Goal: Task Accomplishment & Management: Complete application form

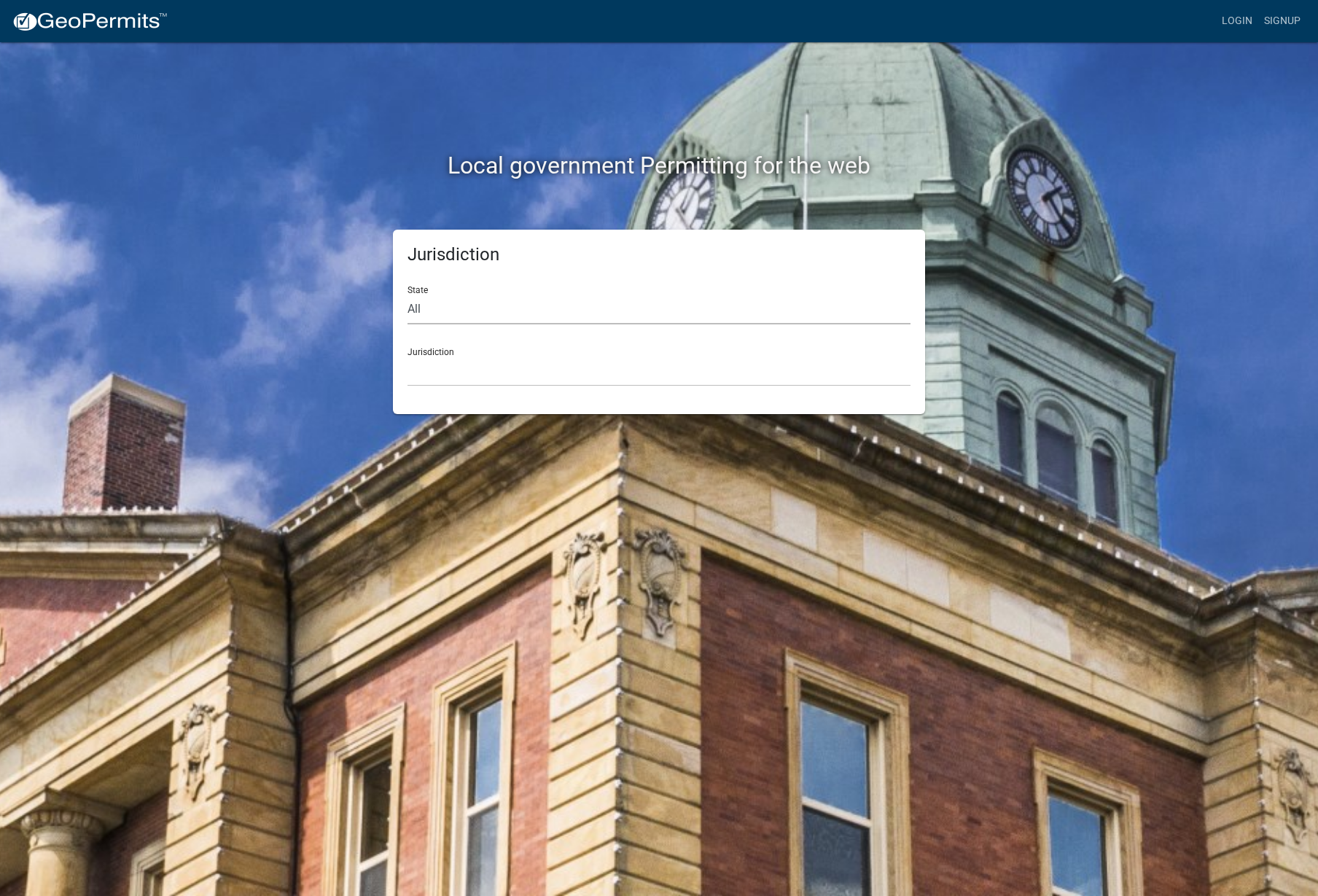
click at [452, 313] on select "All [US_STATE] [US_STATE] [US_STATE] [US_STATE] [US_STATE] [US_STATE] [US_STATE…" at bounding box center [659, 309] width 503 height 30
select select "[US_STATE]"
click at [408, 294] on select "All Colorado Georgia Indiana Iowa Kansas Minnesota Ohio South Carolina Wisconsin" at bounding box center [659, 309] width 503 height 30
click at [460, 358] on select "Carroll County, Georgia Cook County, Georgia Crawford County, Georgia Gilmer Co…" at bounding box center [659, 371] width 503 height 30
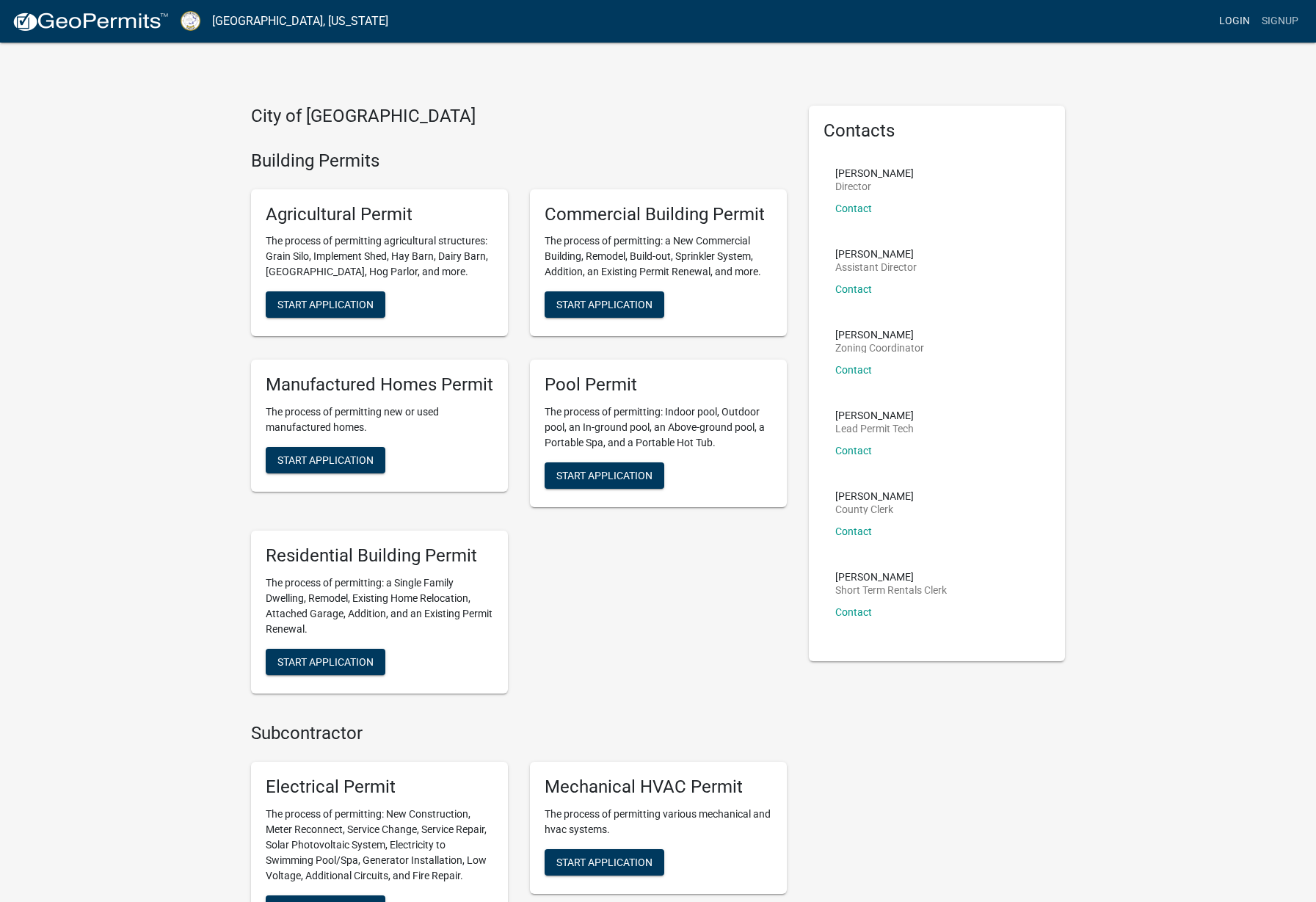
click at [1226, 20] on link "Login" at bounding box center [1234, 21] width 43 height 28
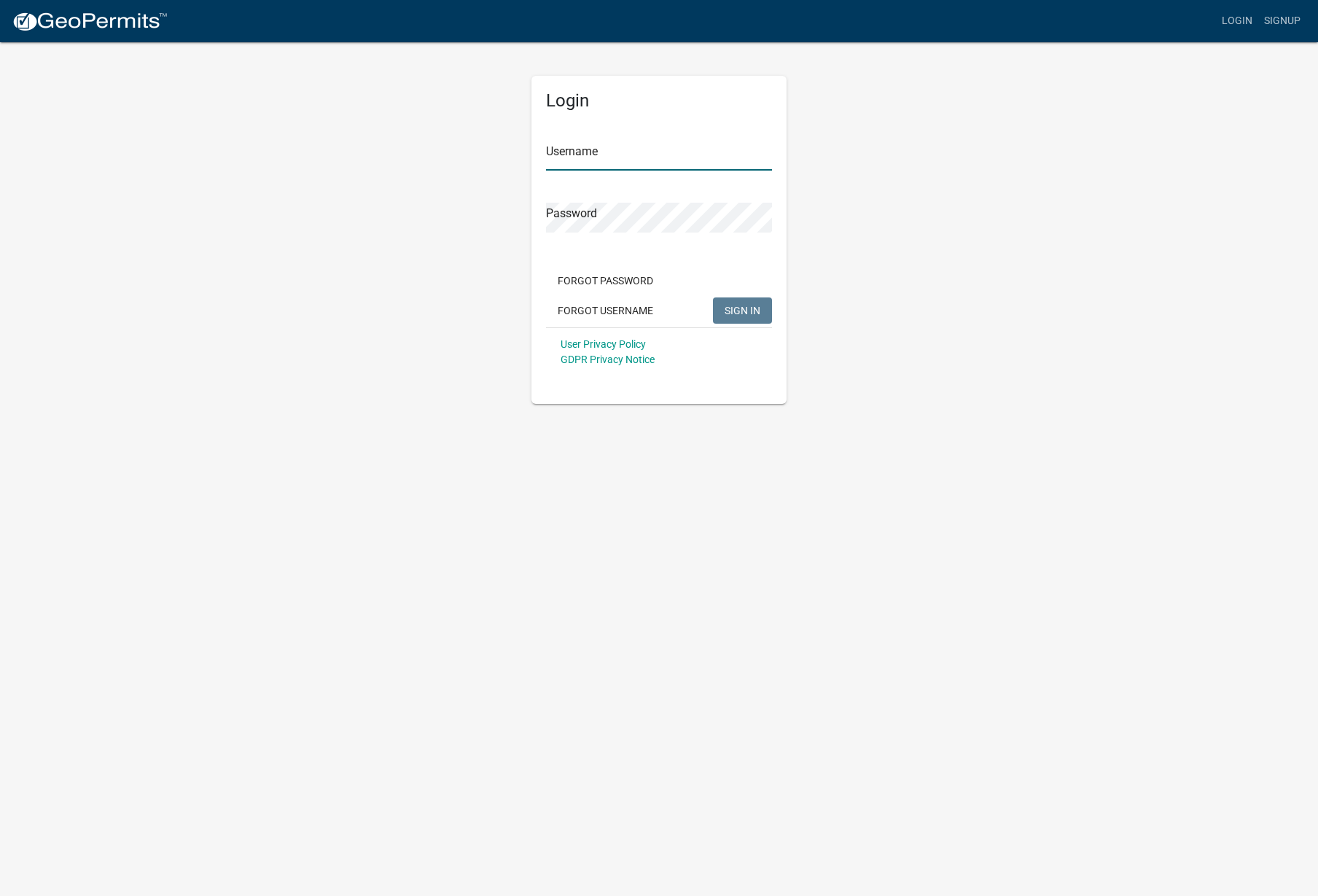
type input "jamid@jacocontracting.net"
click at [592, 156] on input "jamid@jacocontracting.net" at bounding box center [659, 155] width 226 height 30
click at [427, 307] on div "Login Username jamid@jacocontracting.net Password Forgot Password Forgot Userna…" at bounding box center [659, 222] width 831 height 363
click at [736, 311] on span "SIGN IN" at bounding box center [742, 310] width 36 height 12
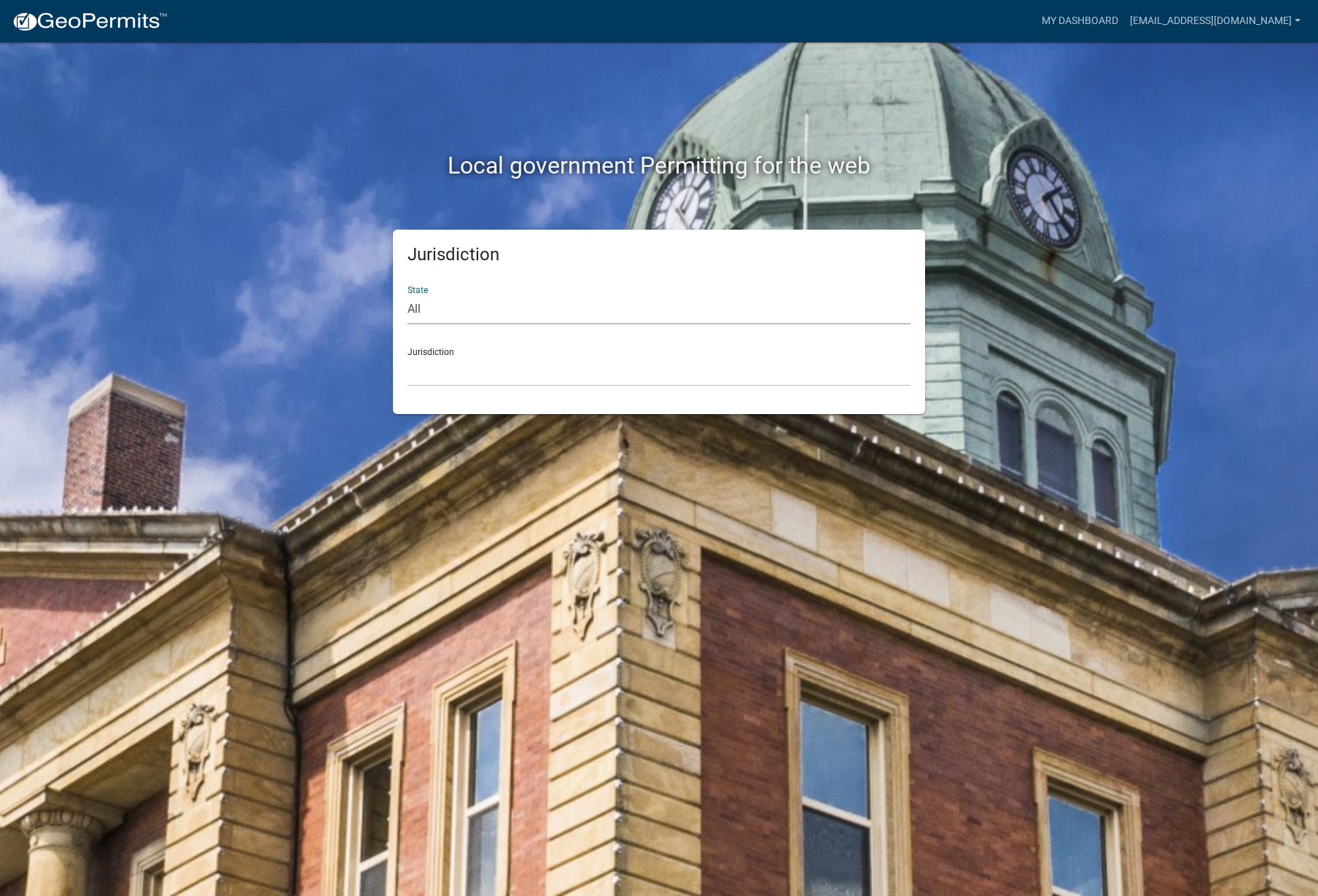
click at [578, 306] on select "All Colorado Georgia Indiana Iowa Kansas Minnesota Ohio South Carolina Wisconsin" at bounding box center [659, 309] width 503 height 30
click at [1087, 22] on link "My Dashboard" at bounding box center [1080, 21] width 88 height 28
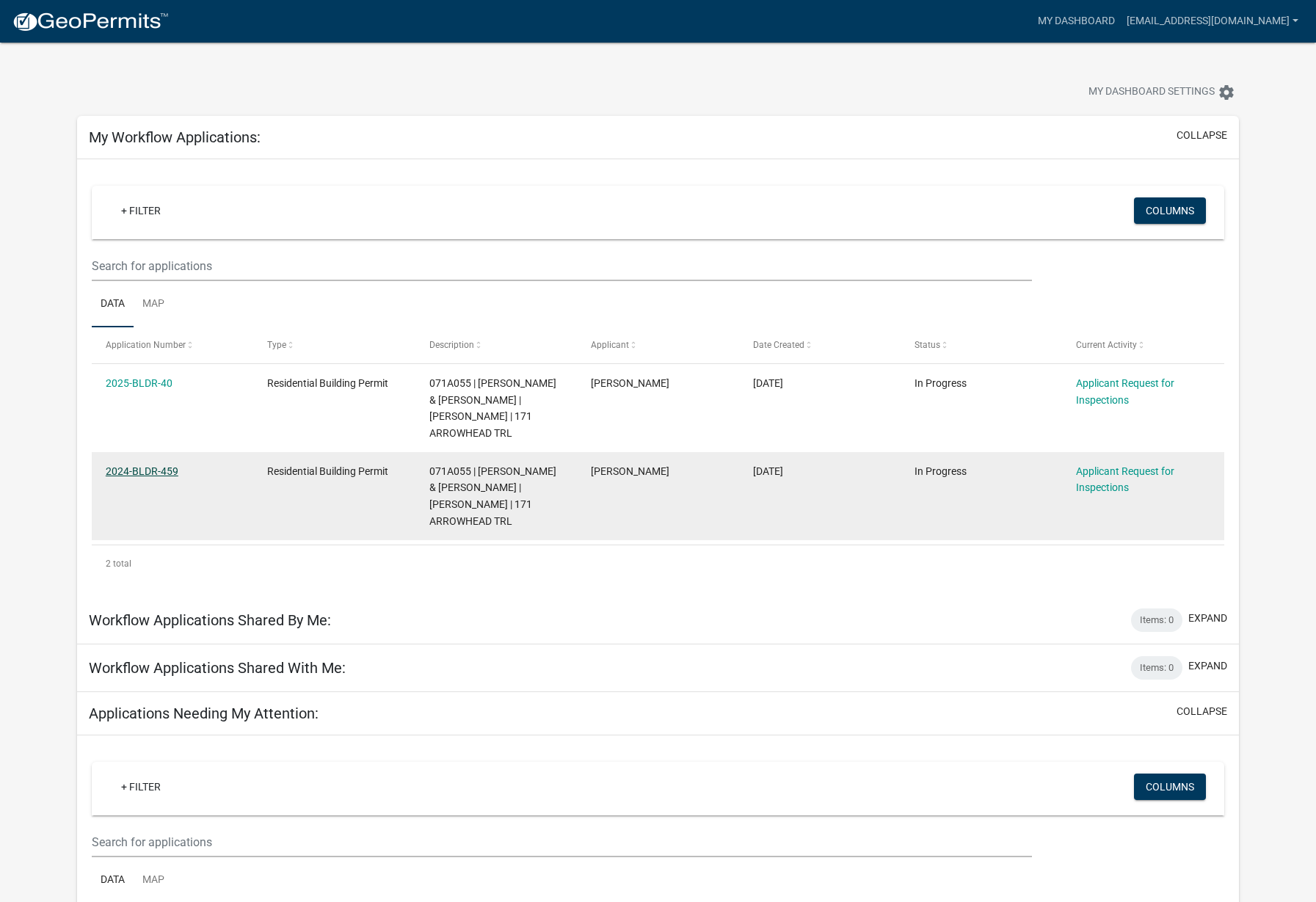
click at [168, 465] on link "2024-BLDR-459" at bounding box center [142, 471] width 73 height 12
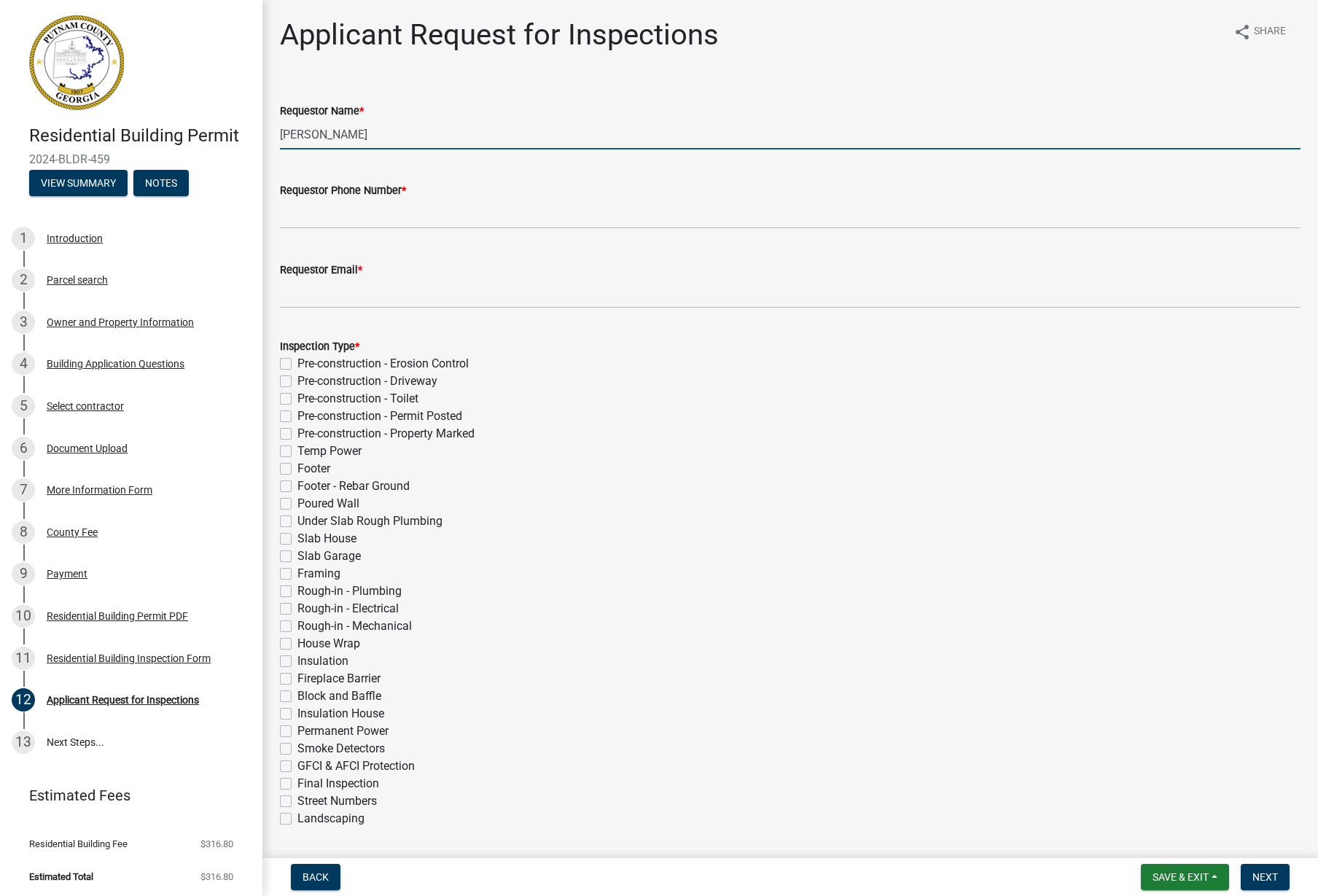
click at [383, 132] on input "[PERSON_NAME]" at bounding box center [790, 134] width 1020 height 30
drag, startPoint x: 383, startPoint y: 132, endPoint x: 112, endPoint y: 156, distance: 272.1
click at [112, 156] on div "Residential Building Permit 2024-BLDR-459 View Summary Notes 1 Introduction 2 P…" at bounding box center [659, 448] width 1318 height 896
type input "Heath Johnson"
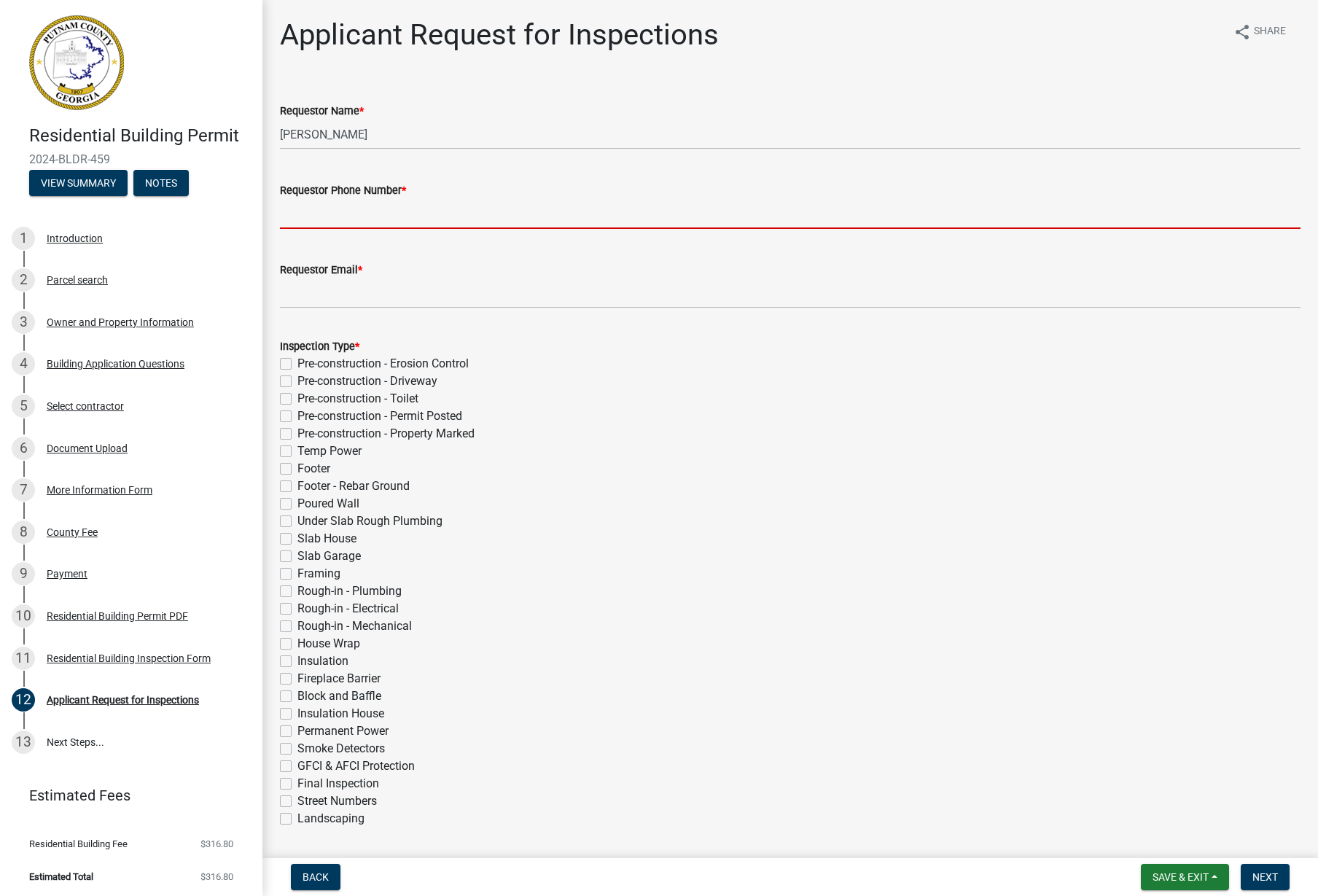
click at [379, 216] on input "Requestor Phone Number *" at bounding box center [790, 213] width 1020 height 30
type input "7708269651"
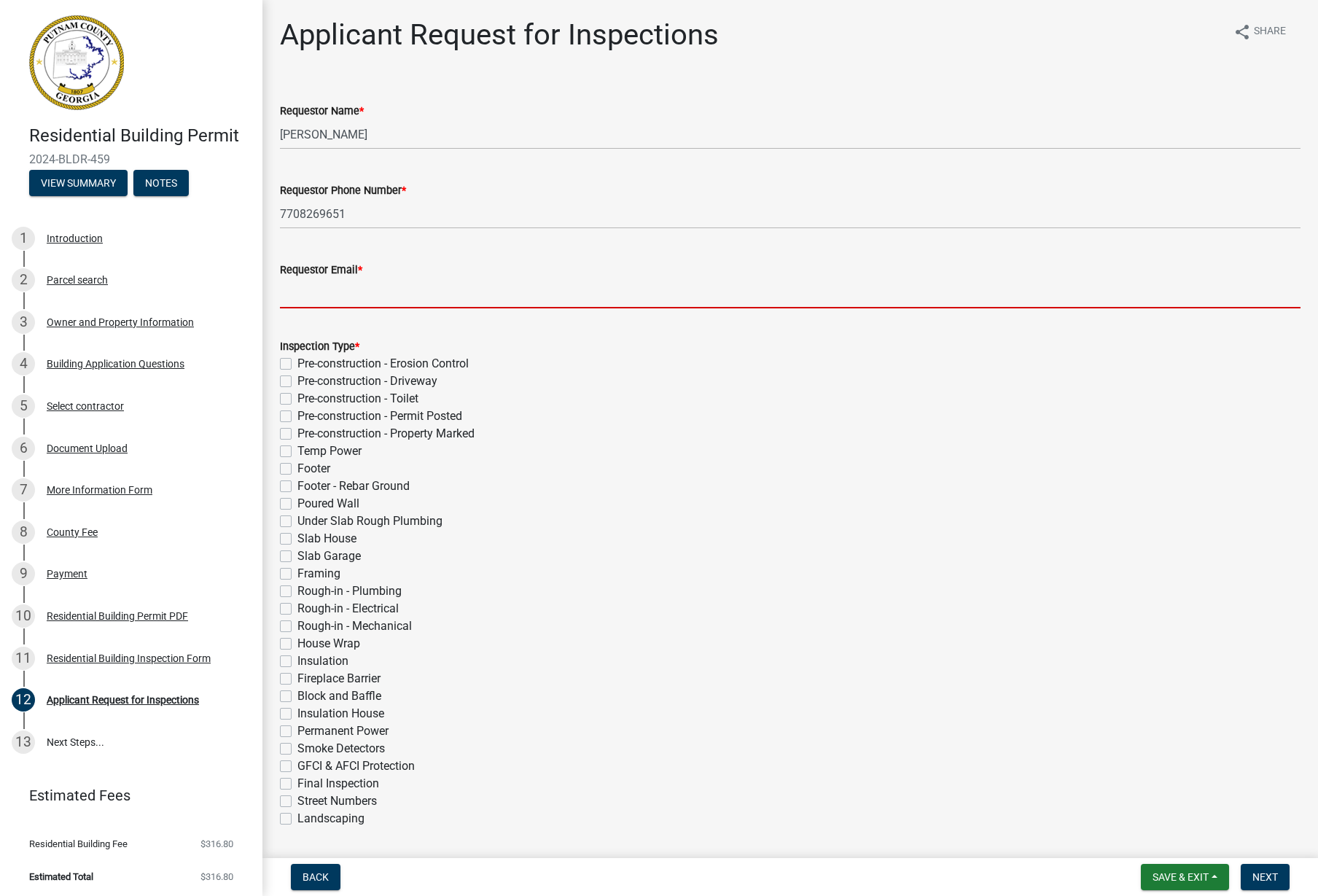
click at [372, 298] on input "Requestor Email *" at bounding box center [790, 293] width 1020 height 30
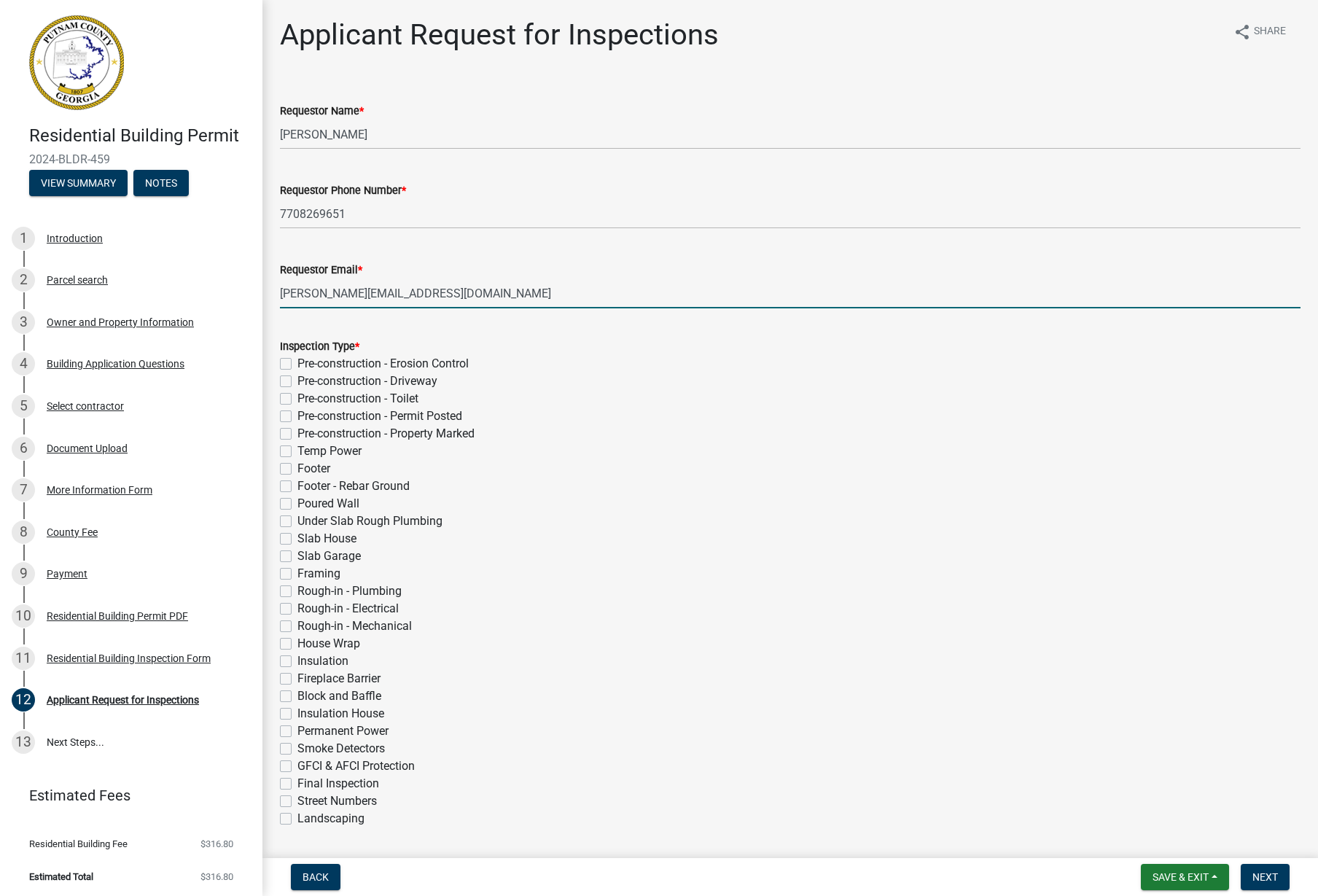
type input "heathjohnson@jacocontracting.net"
click at [298, 470] on label "Footer" at bounding box center [314, 468] width 33 height 18
click at [298, 469] on input "Footer" at bounding box center [302, 464] width 10 height 10
checkbox input "true"
checkbox input "false"
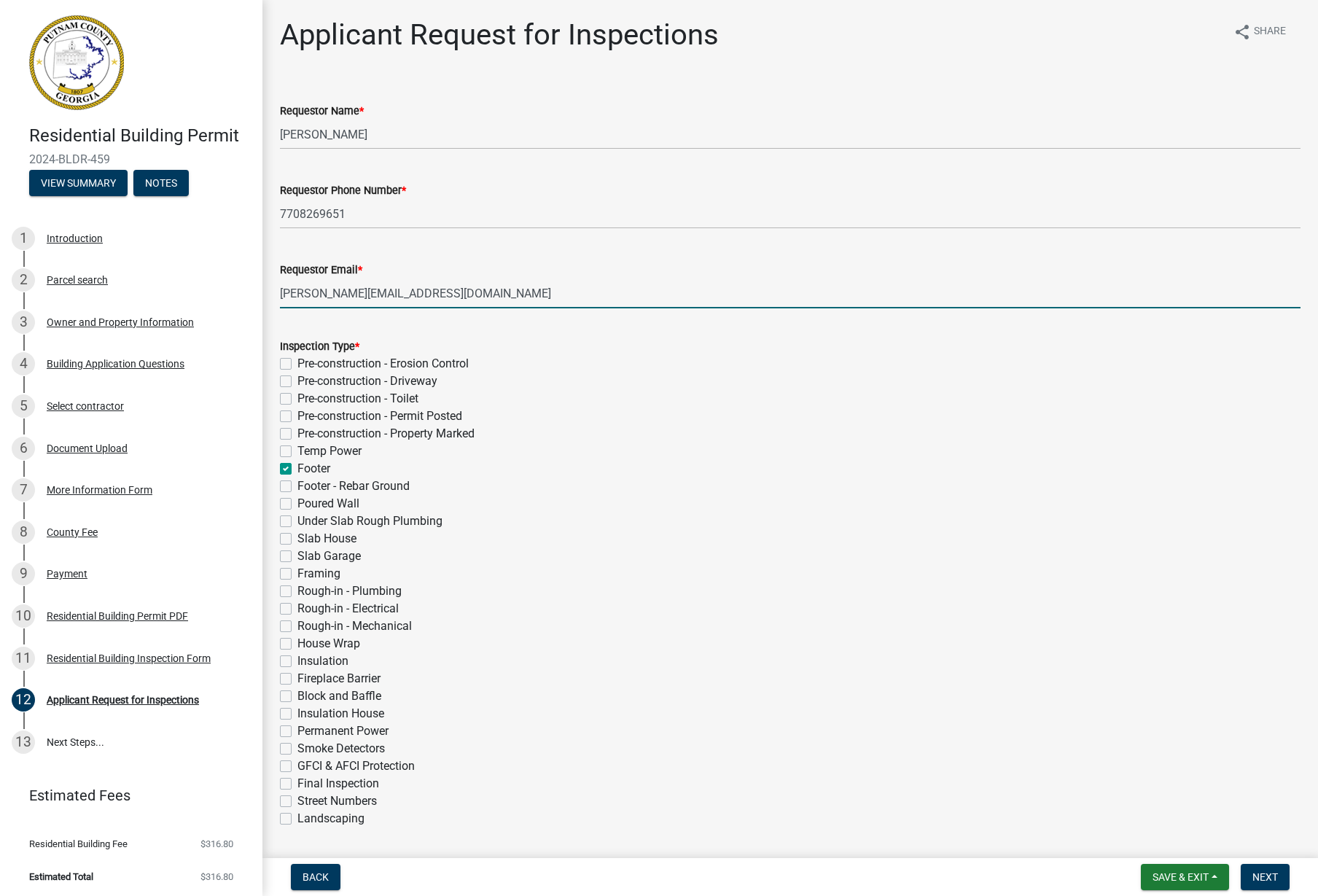
checkbox input "false"
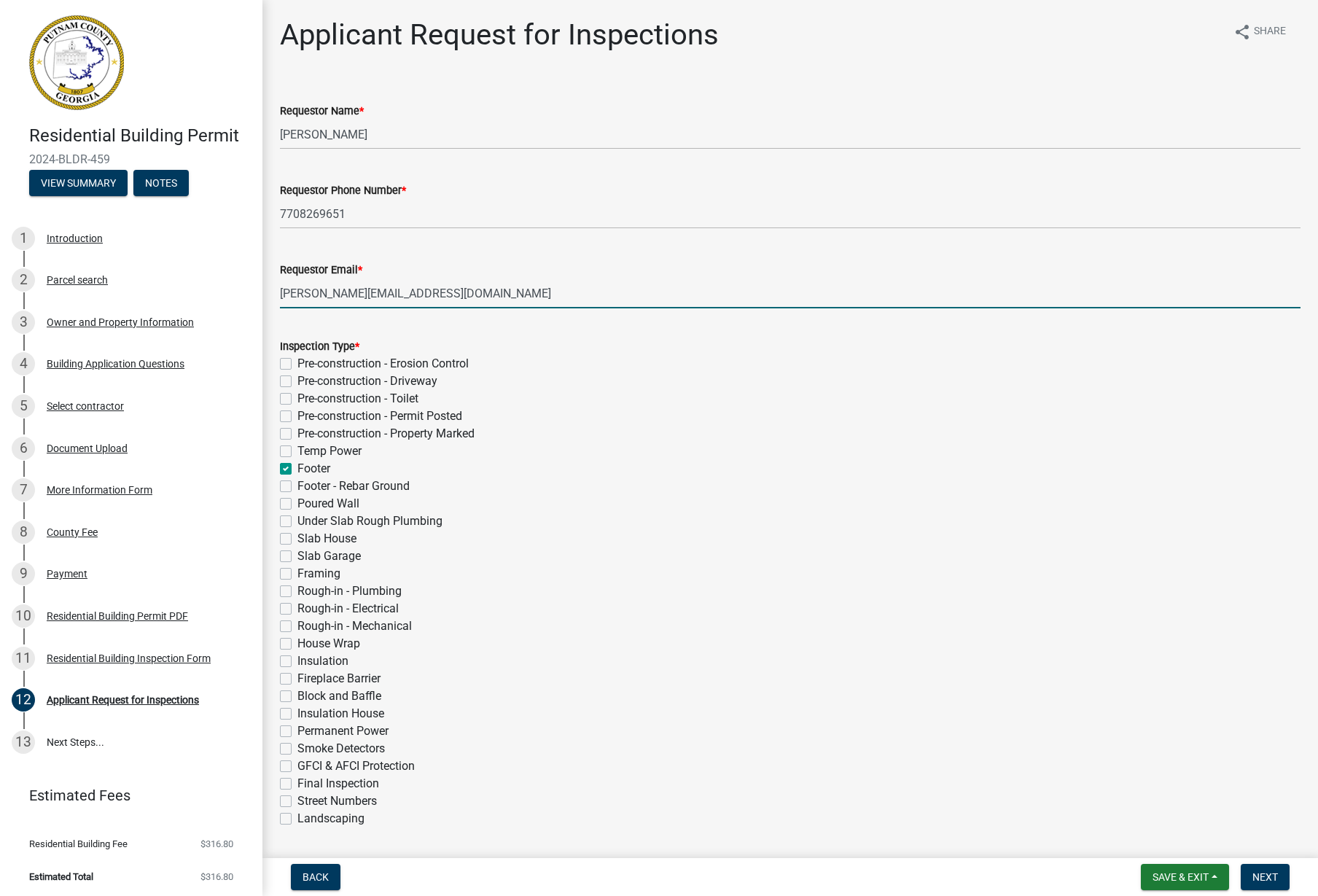
checkbox input "true"
checkbox input "false"
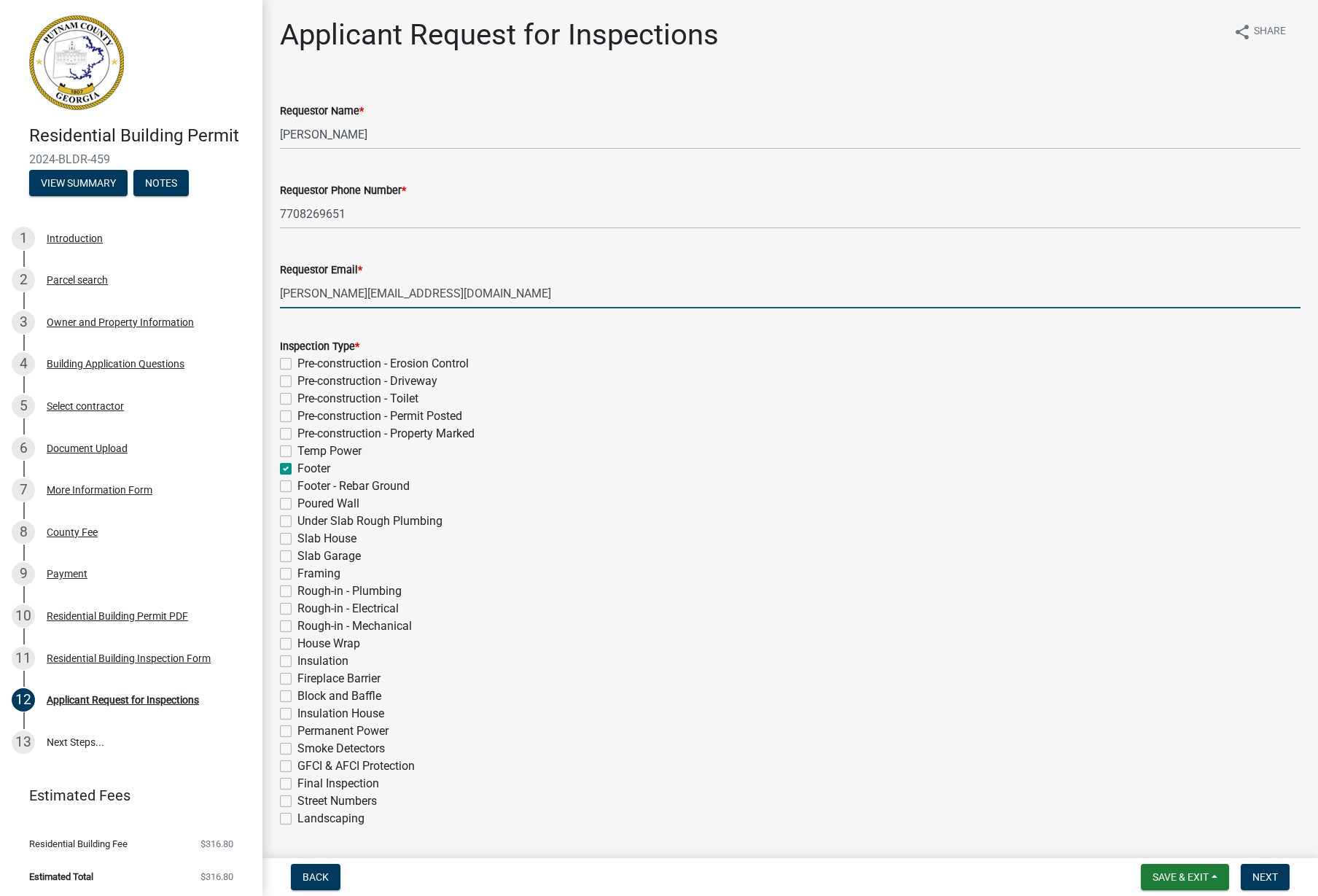
checkbox input "false"
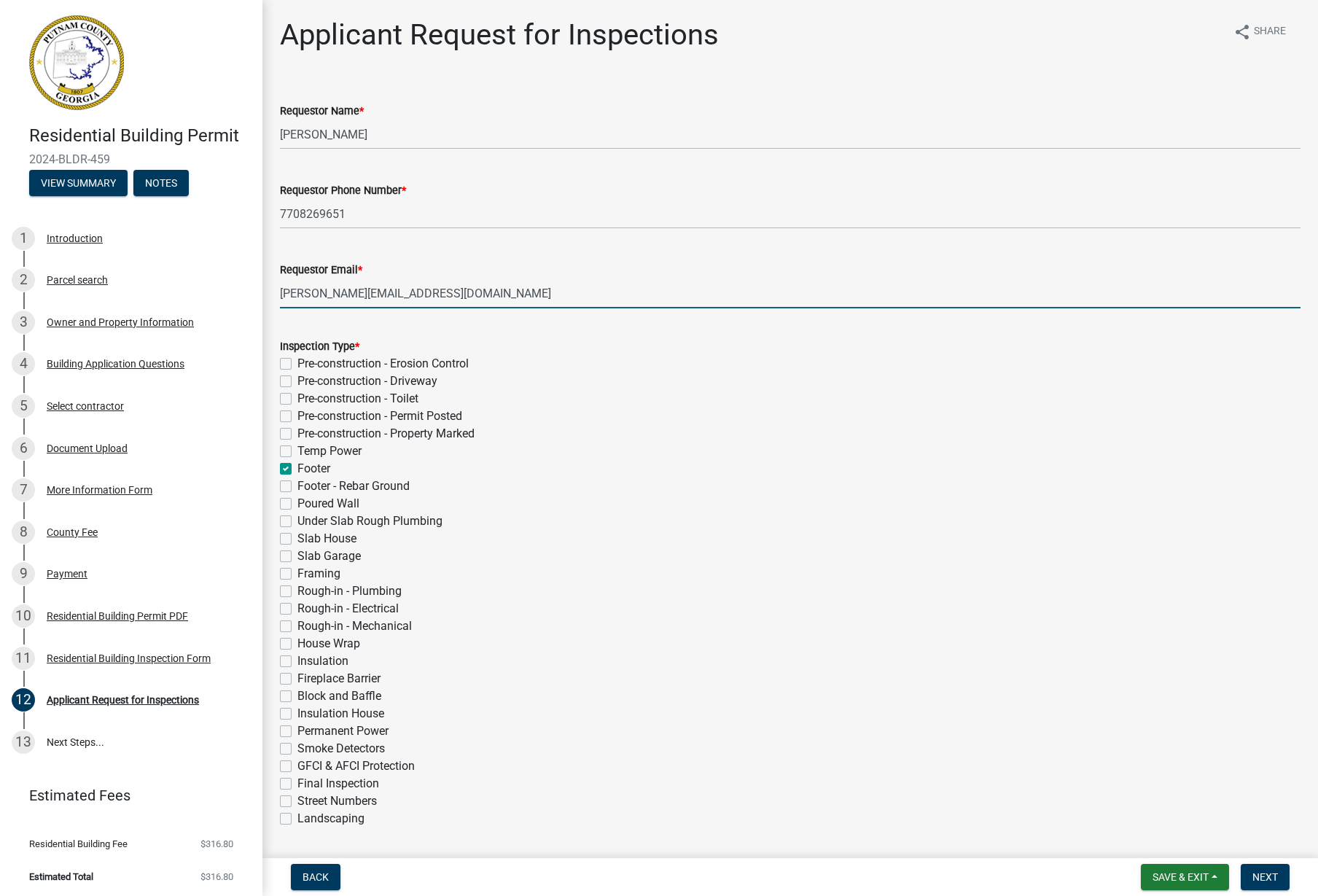
checkbox input "false"
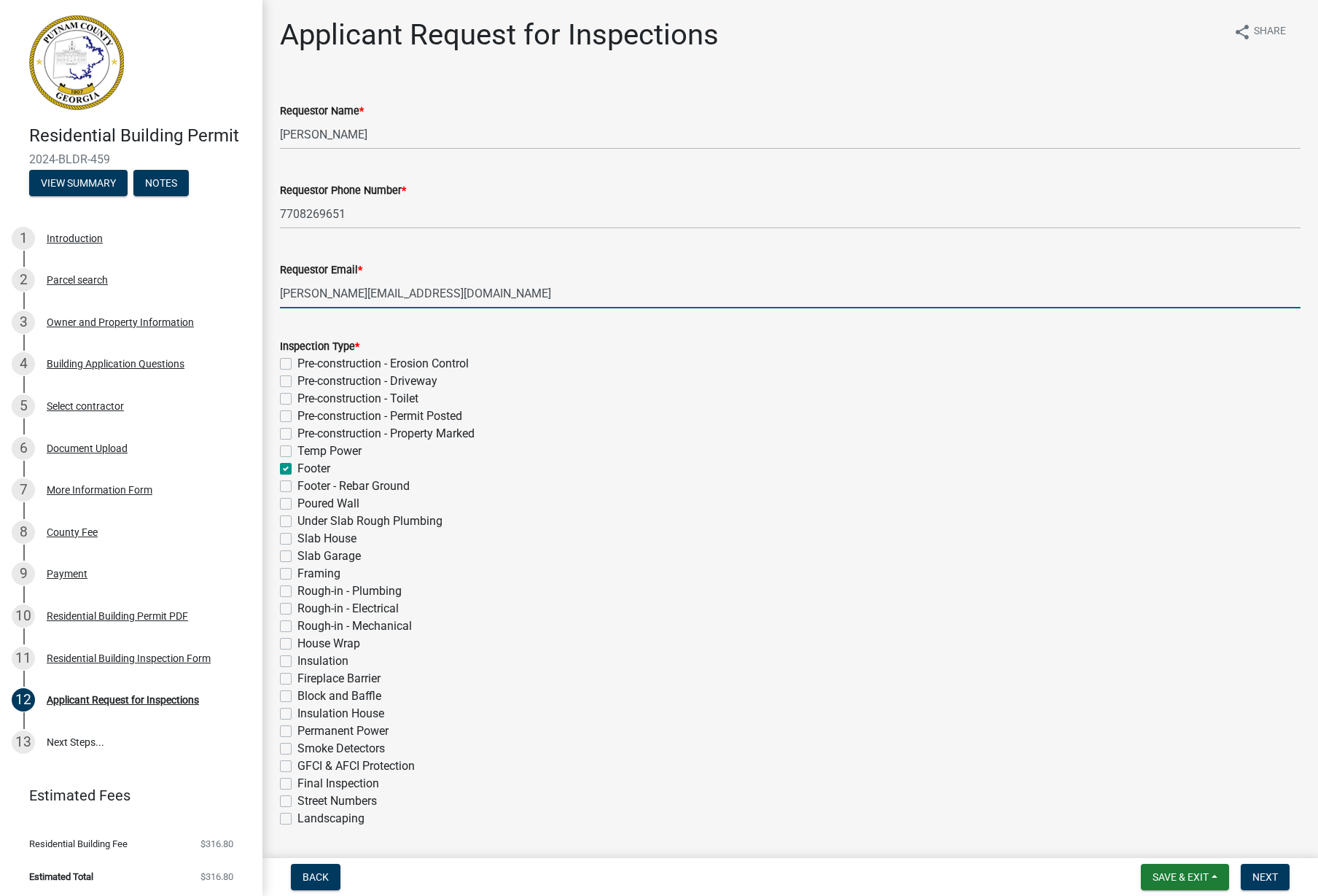
checkbox input "false"
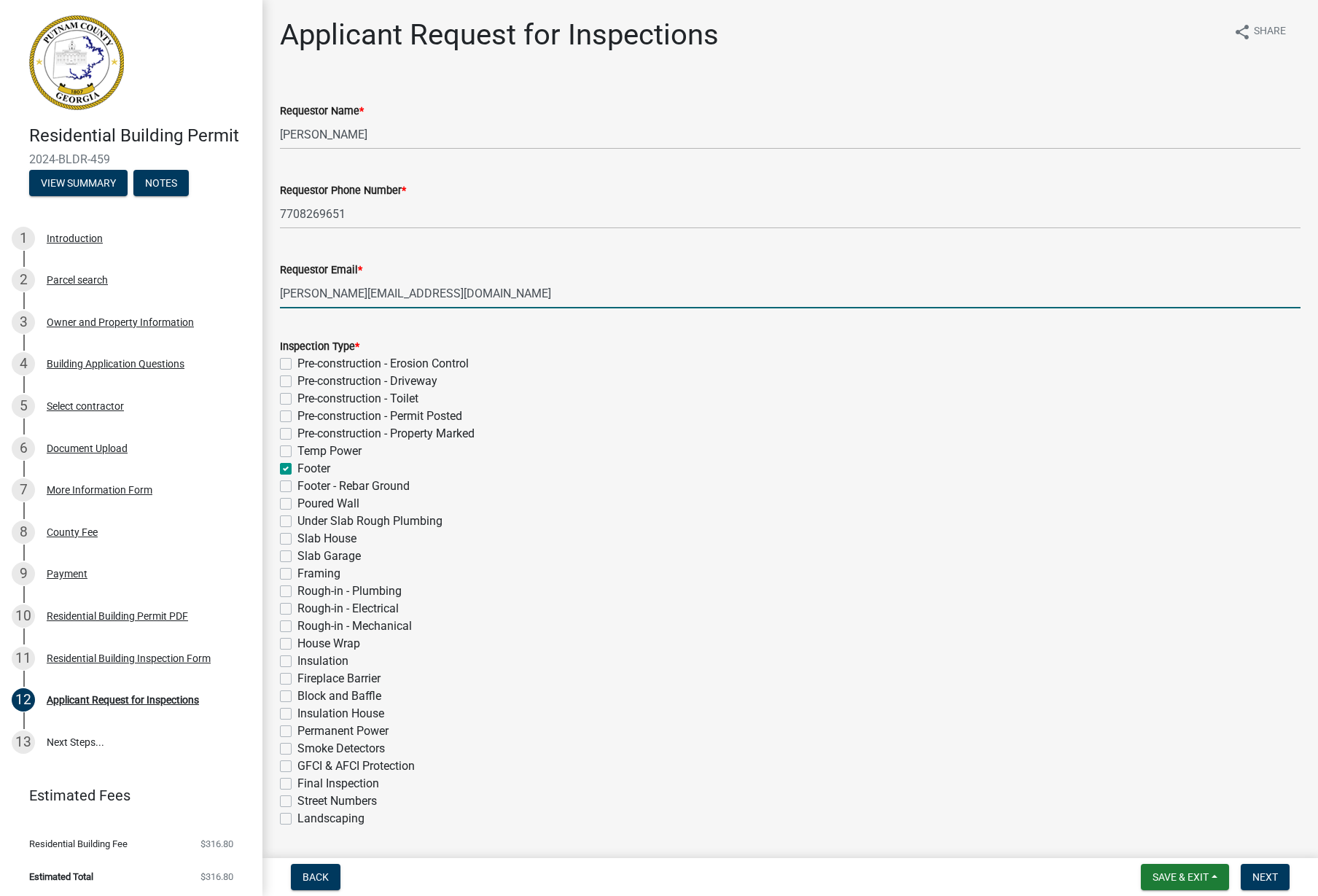
checkbox input "false"
click at [283, 529] on div "Under Slab Rough Plumbing" at bounding box center [790, 521] width 1020 height 18
drag, startPoint x: 287, startPoint y: 533, endPoint x: 286, endPoint y: 525, distance: 8.1
click at [298, 533] on label "Slab House" at bounding box center [327, 538] width 59 height 18
click at [298, 533] on input "Slab House" at bounding box center [302, 534] width 10 height 10
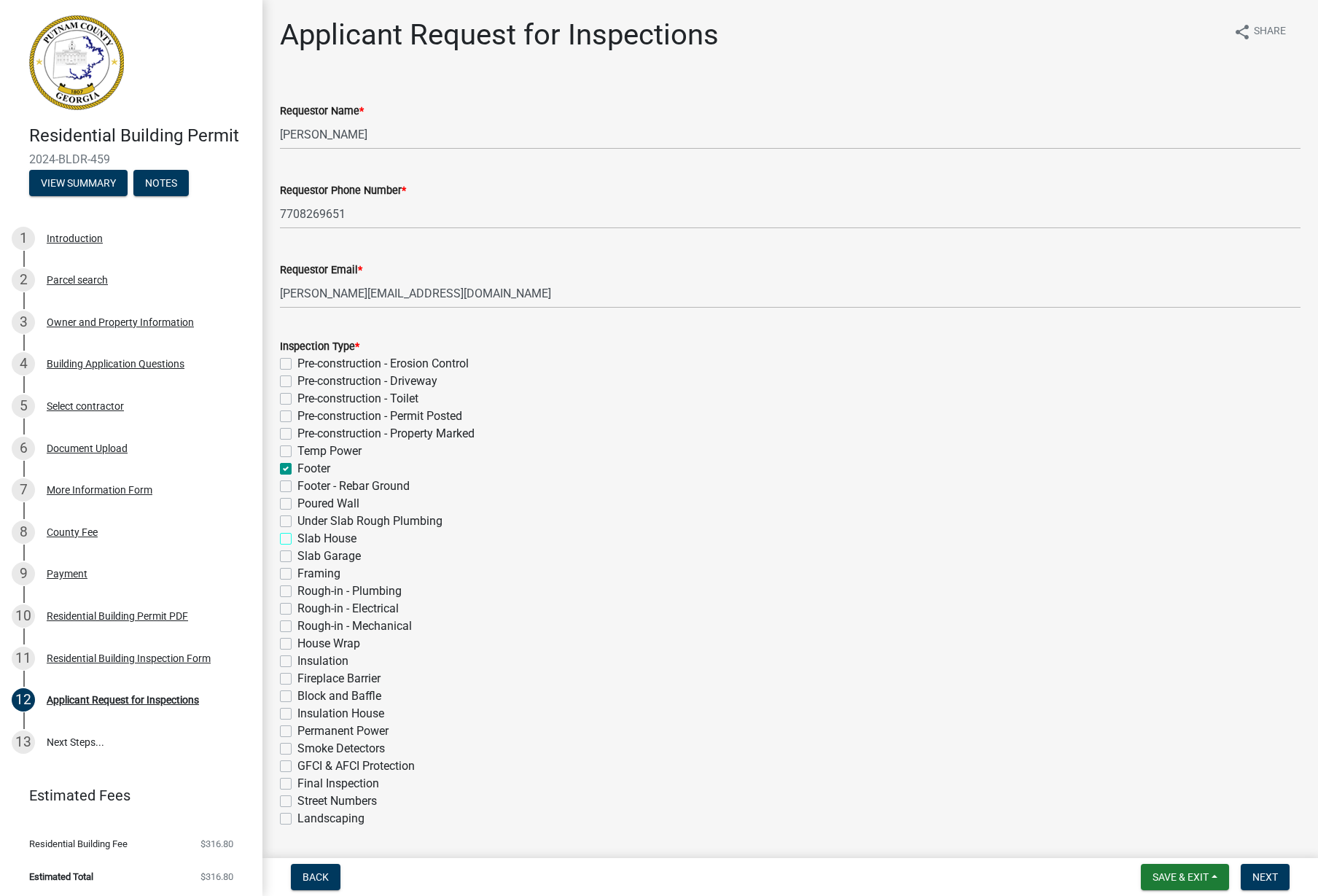
checkbox input "true"
checkbox input "false"
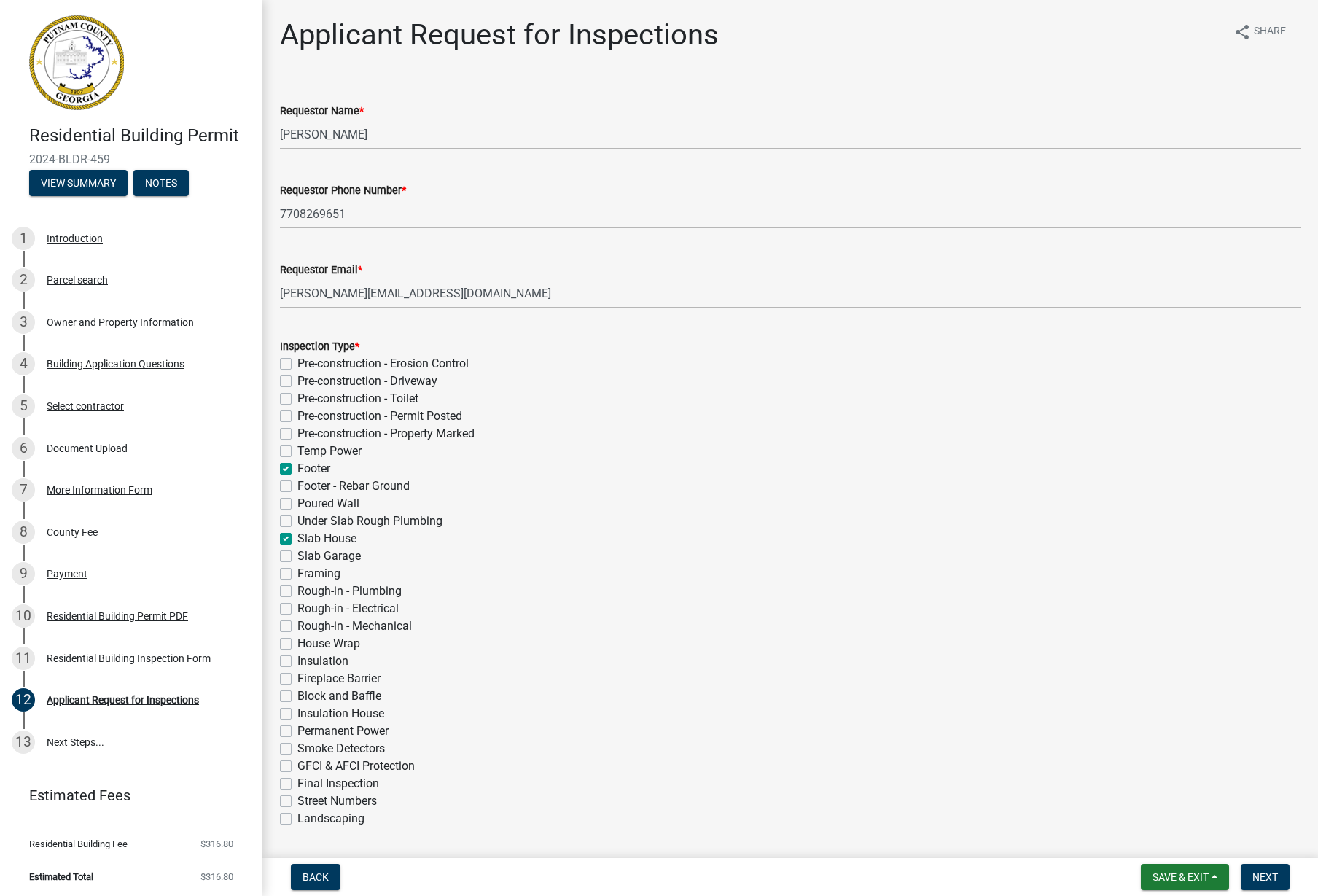
checkbox input "false"
checkbox input "true"
checkbox input "false"
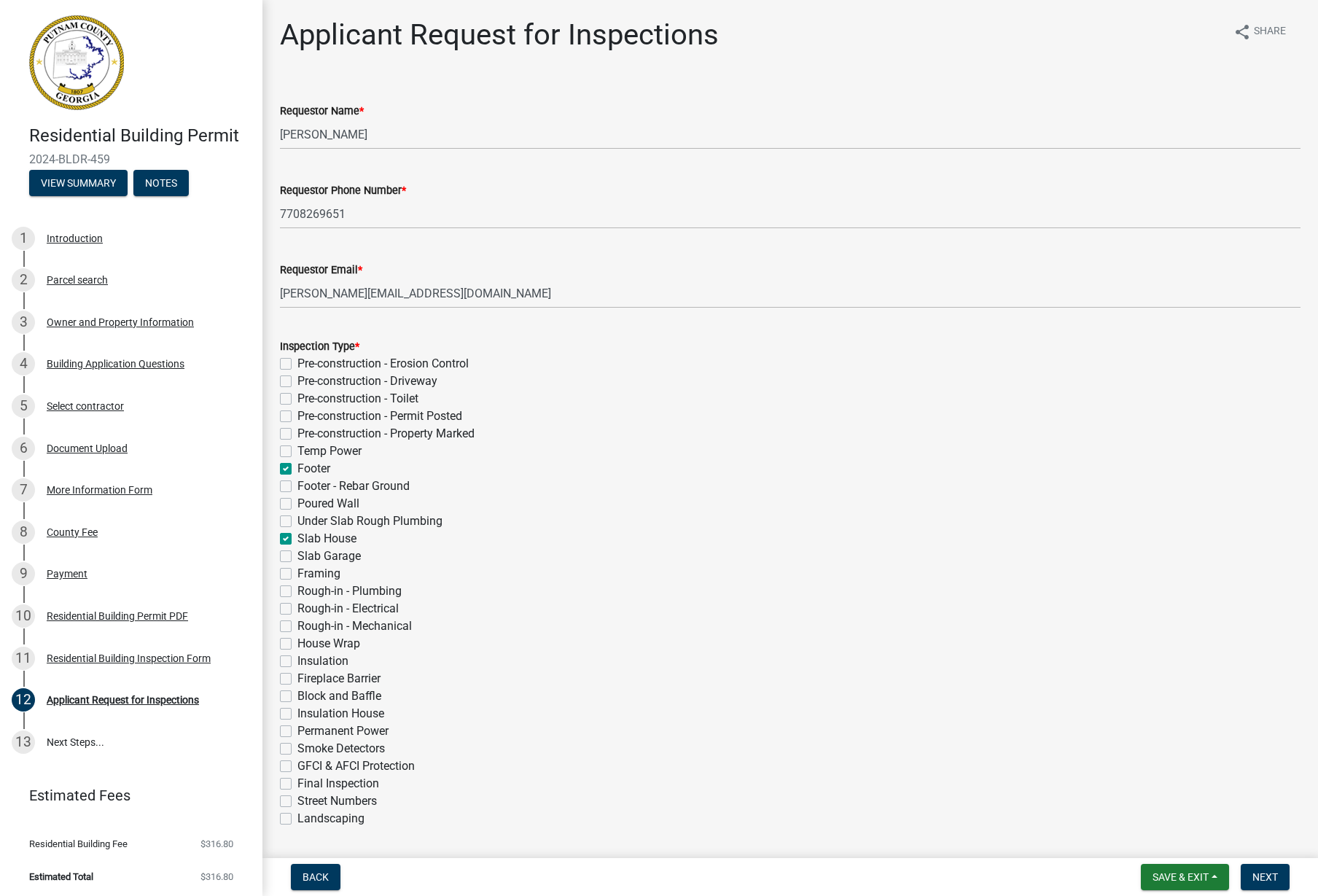
checkbox input "false"
checkbox input "true"
checkbox input "false"
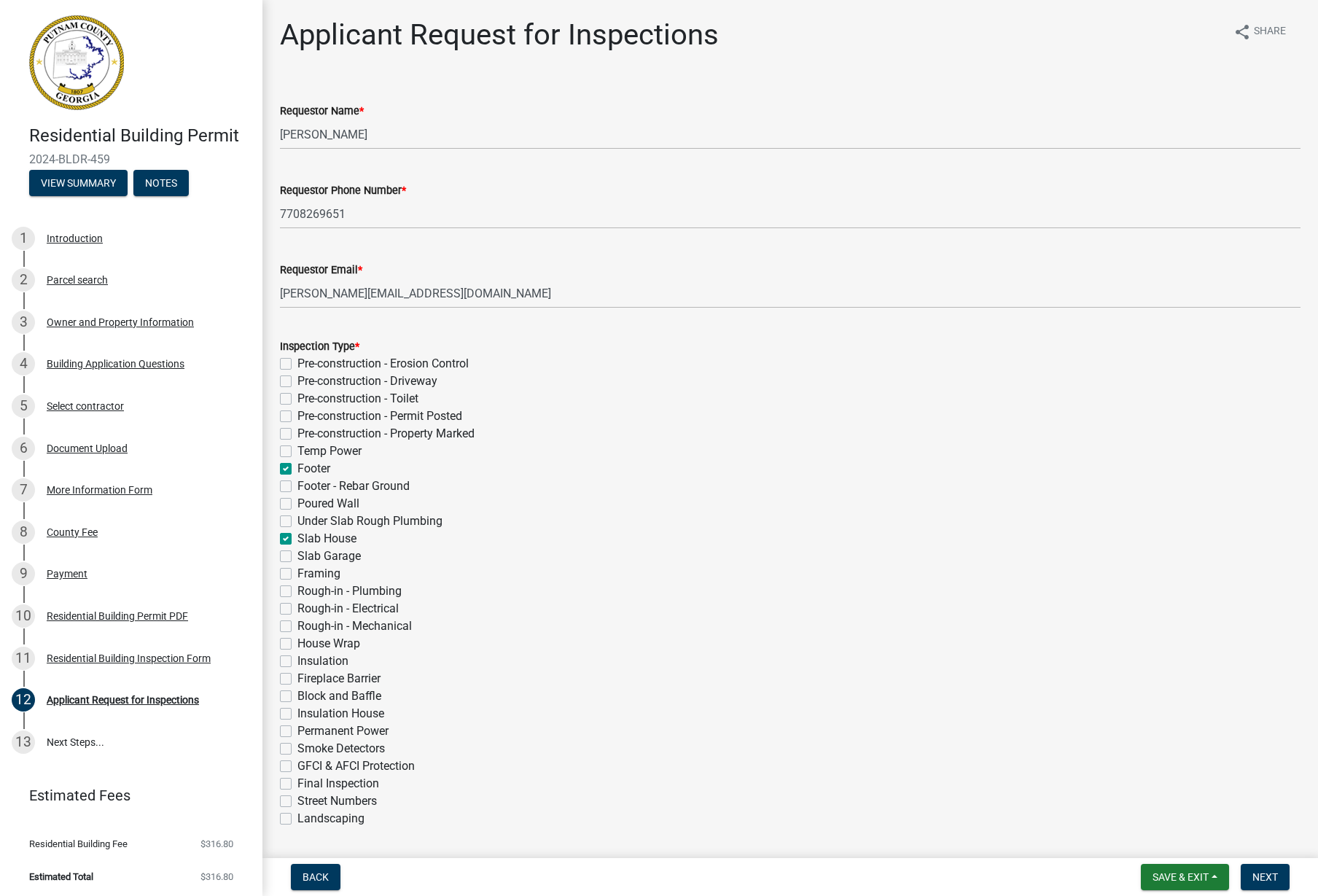
checkbox input "false"
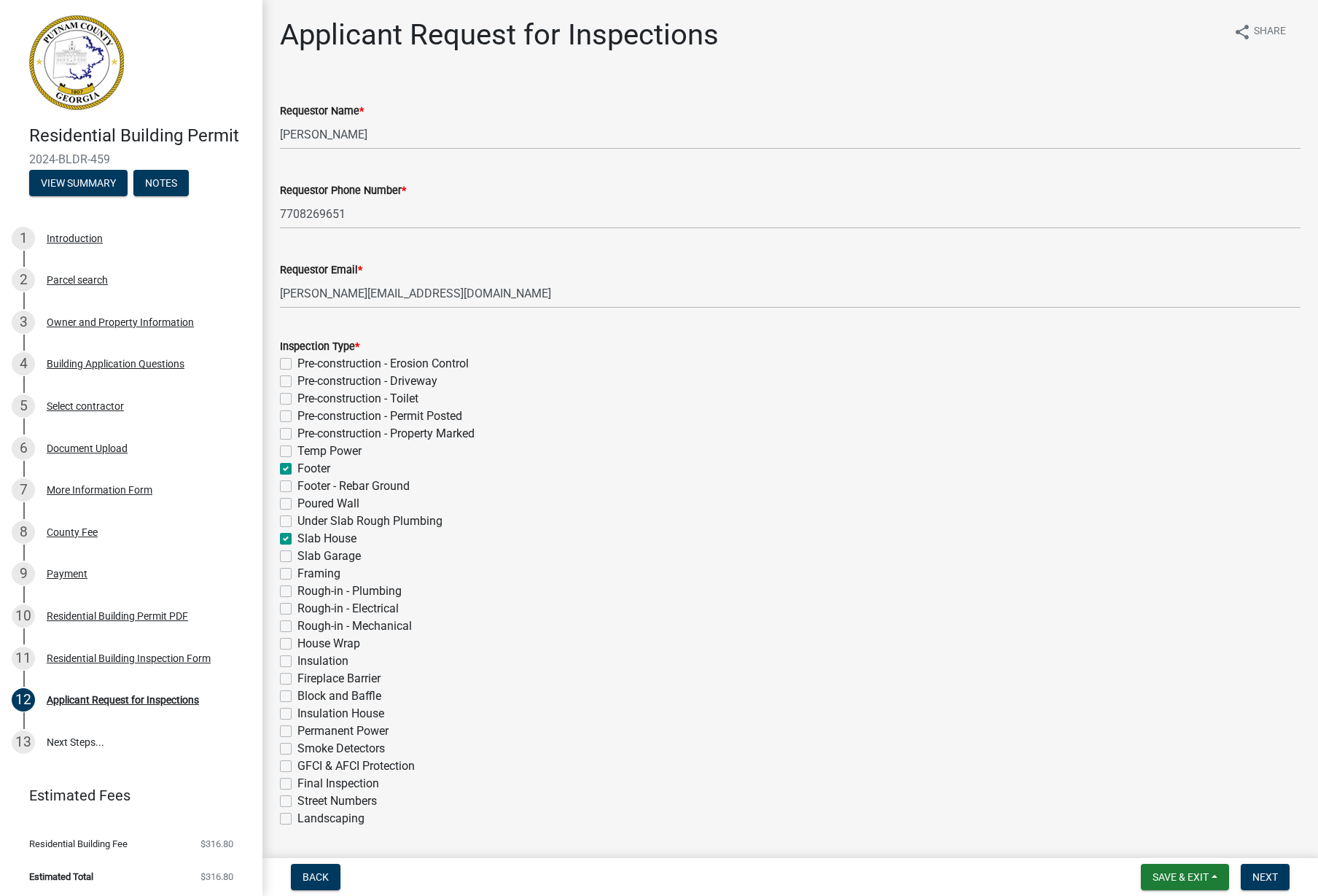
checkbox input "false"
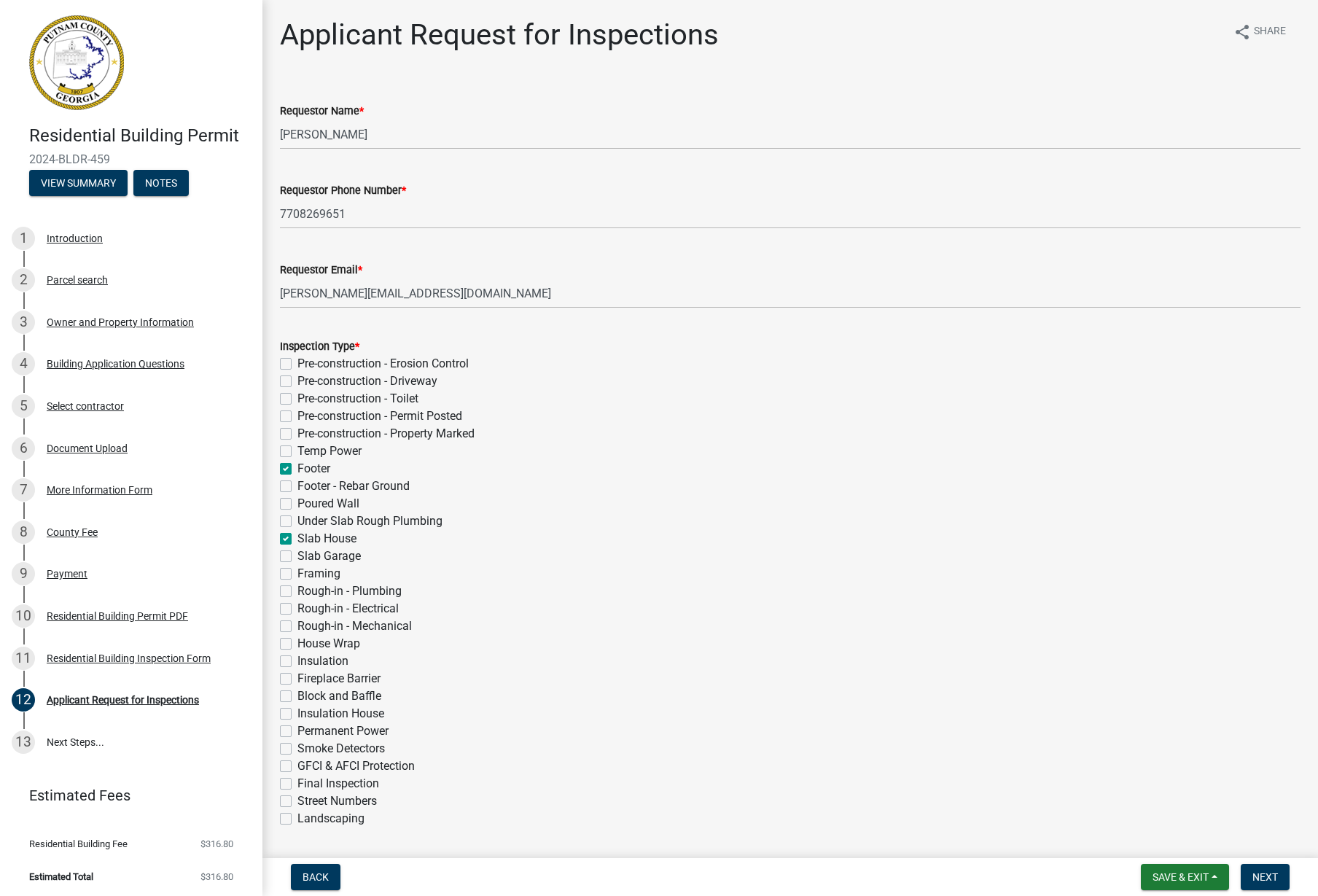
checkbox input "false"
click at [298, 519] on label "Under Slab Rough Plumbing" at bounding box center [370, 521] width 145 height 18
click at [298, 519] on input "Under Slab Rough Plumbing" at bounding box center [302, 517] width 10 height 10
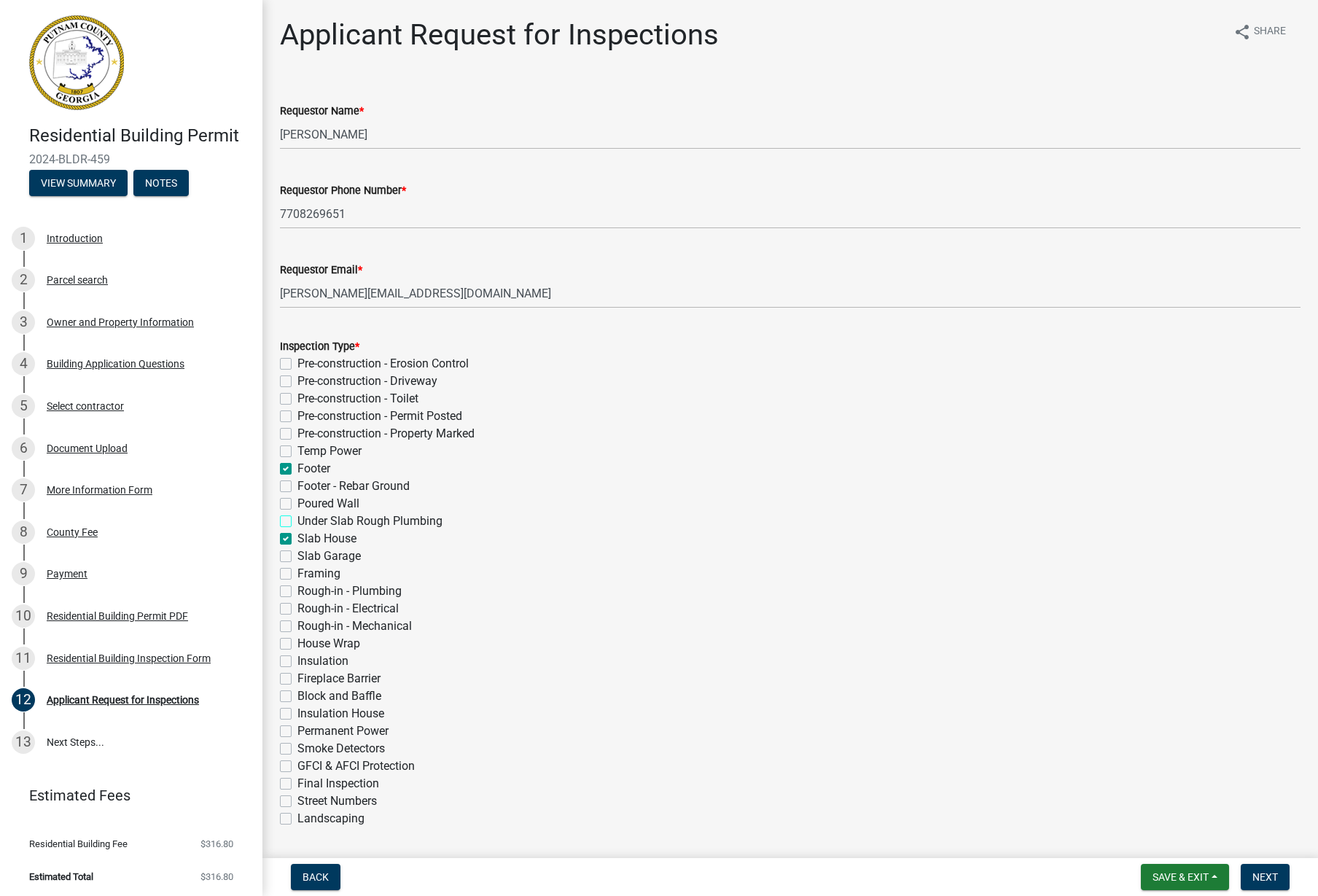
checkbox input "true"
checkbox input "false"
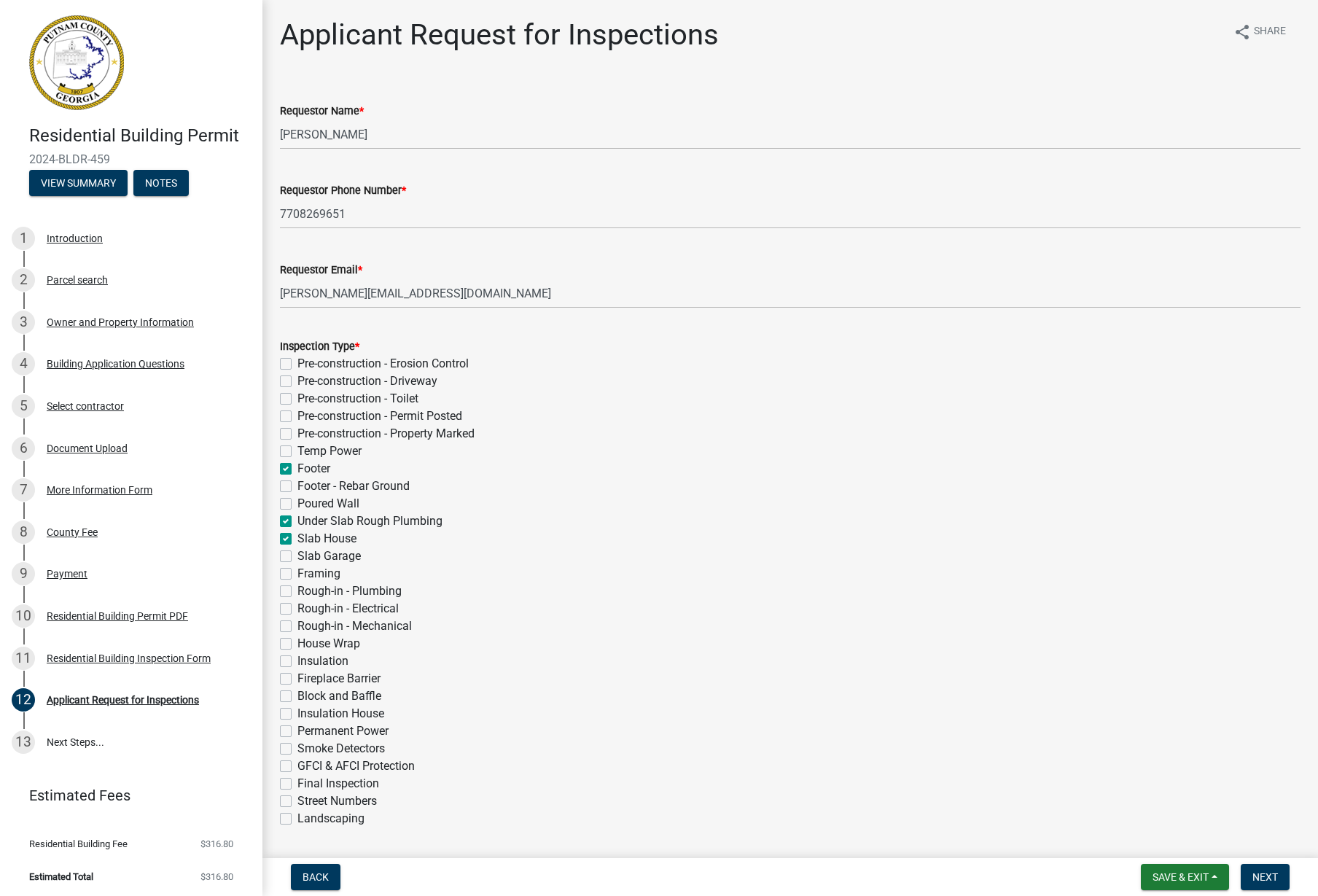
checkbox input "false"
checkbox input "true"
checkbox input "false"
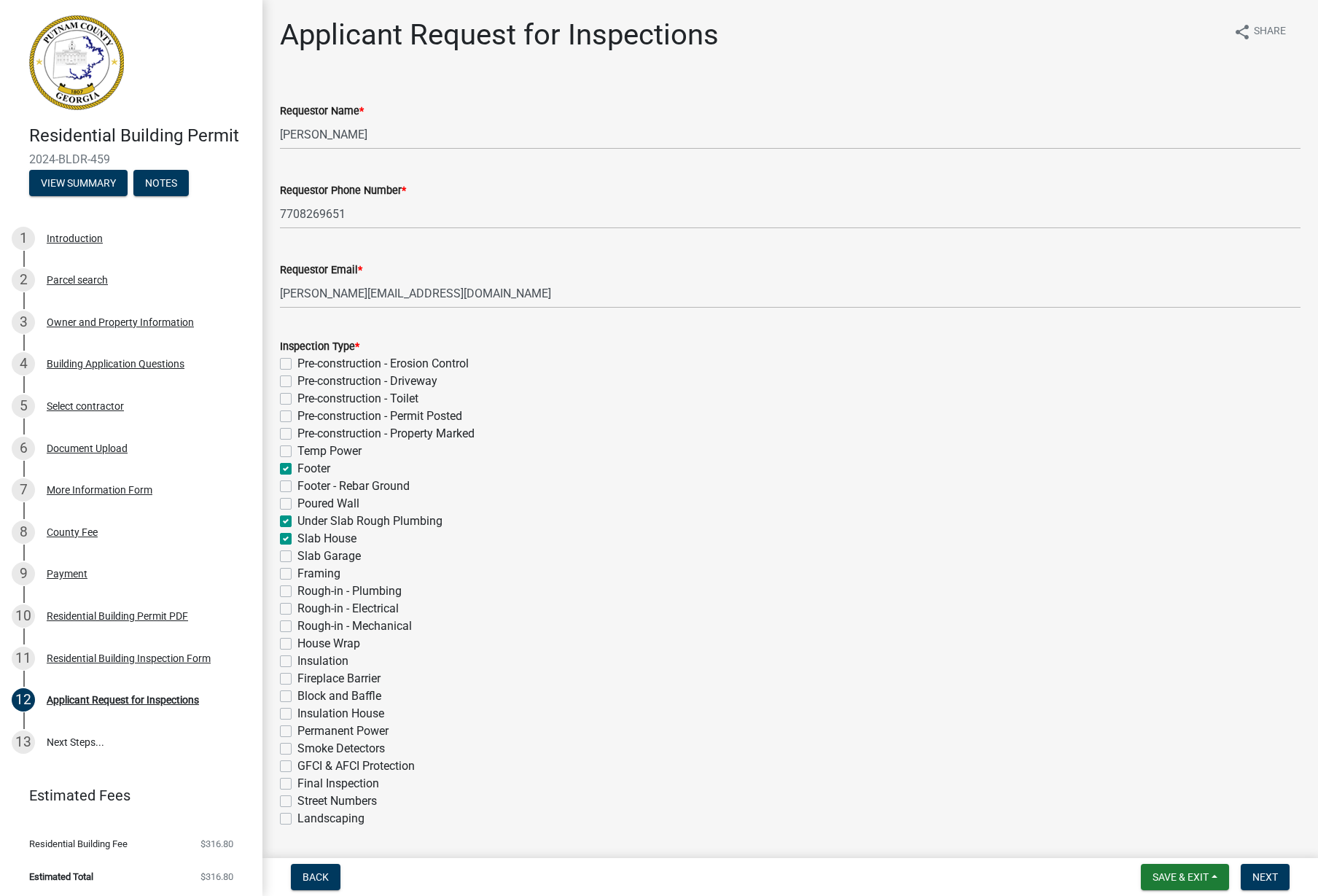
checkbox input "true"
checkbox input "false"
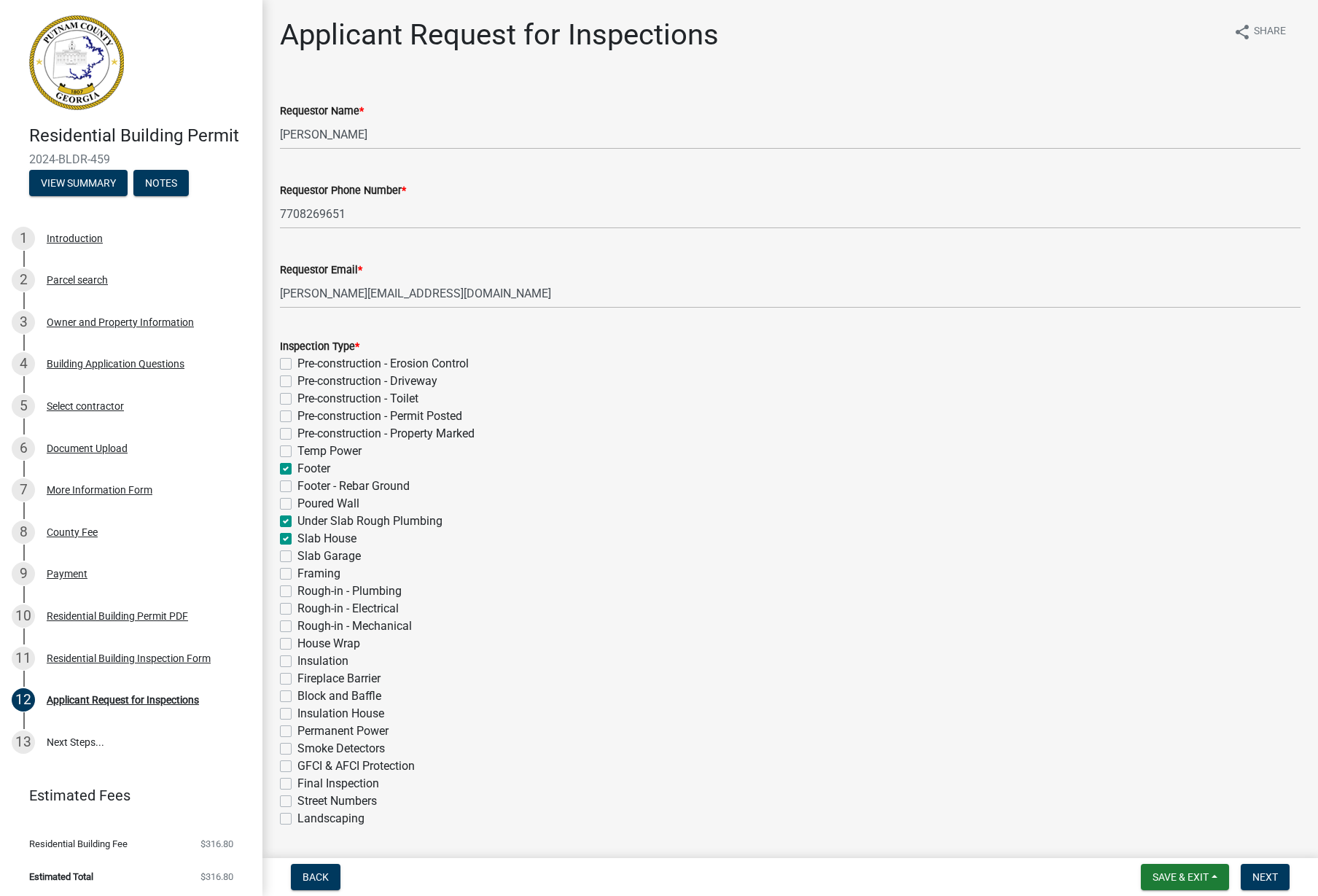
checkbox input "false"
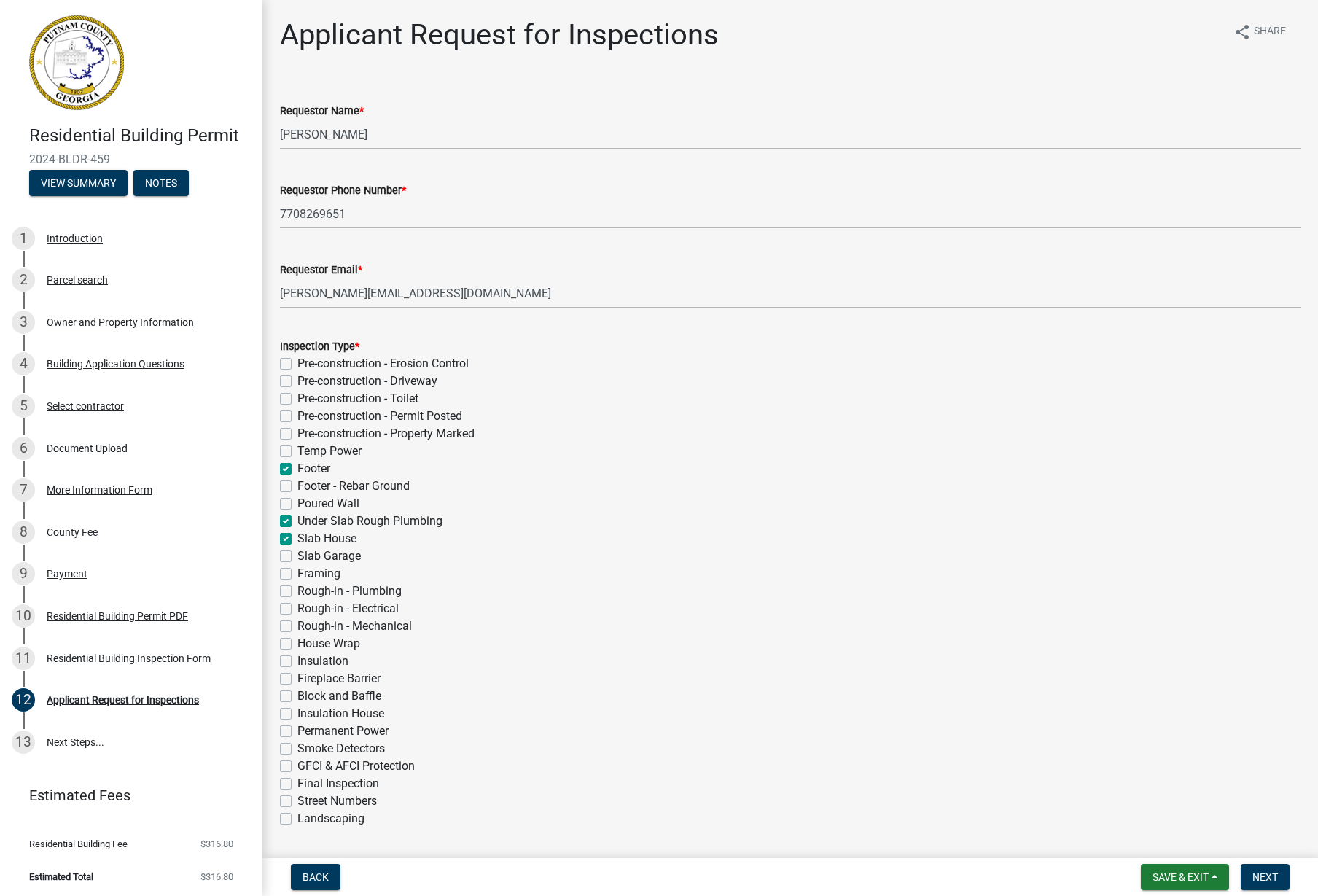
checkbox input "false"
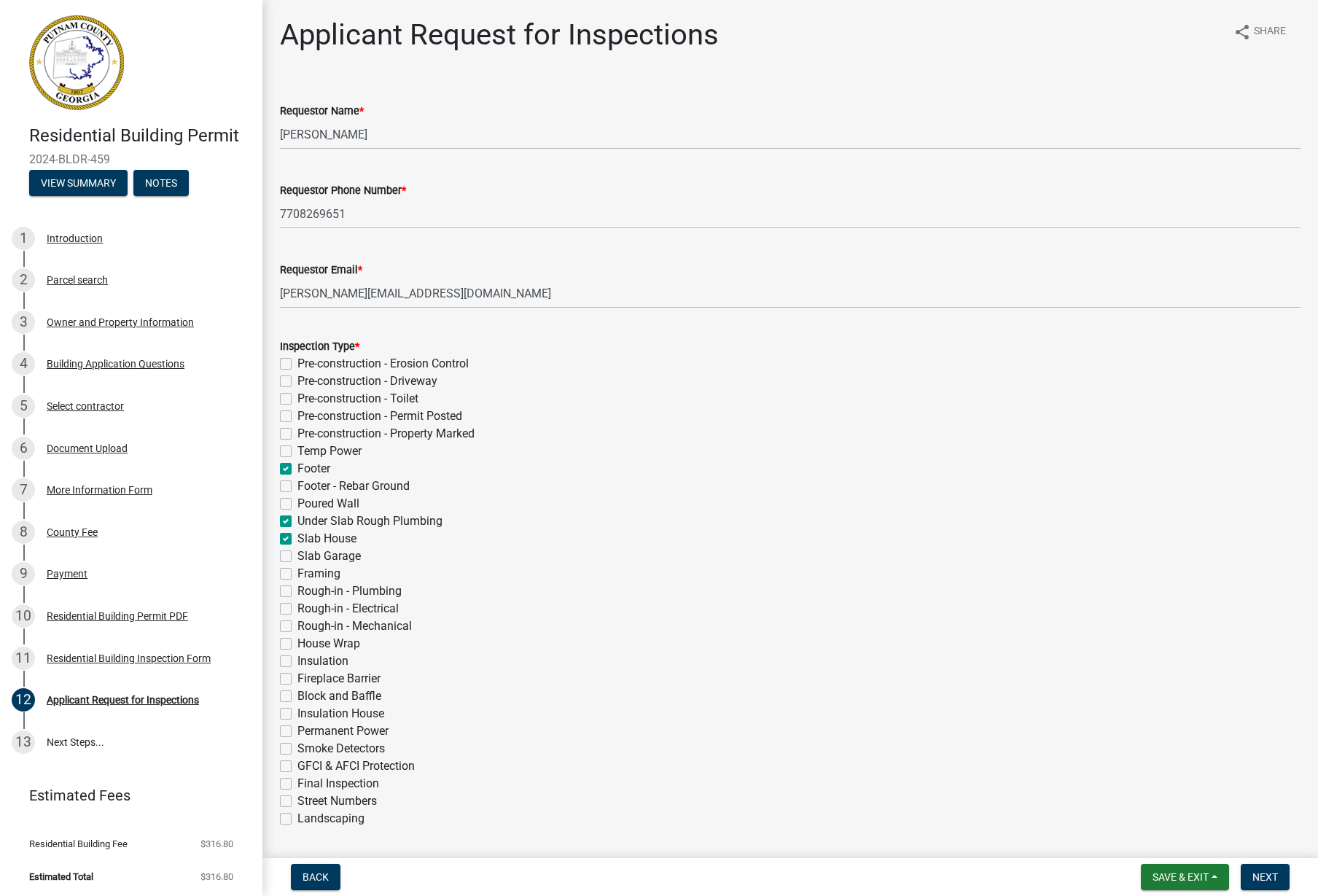
checkbox input "false"
click at [281, 532] on div "Slab House" at bounding box center [790, 538] width 1020 height 18
click at [298, 537] on label "Slab House" at bounding box center [327, 538] width 59 height 18
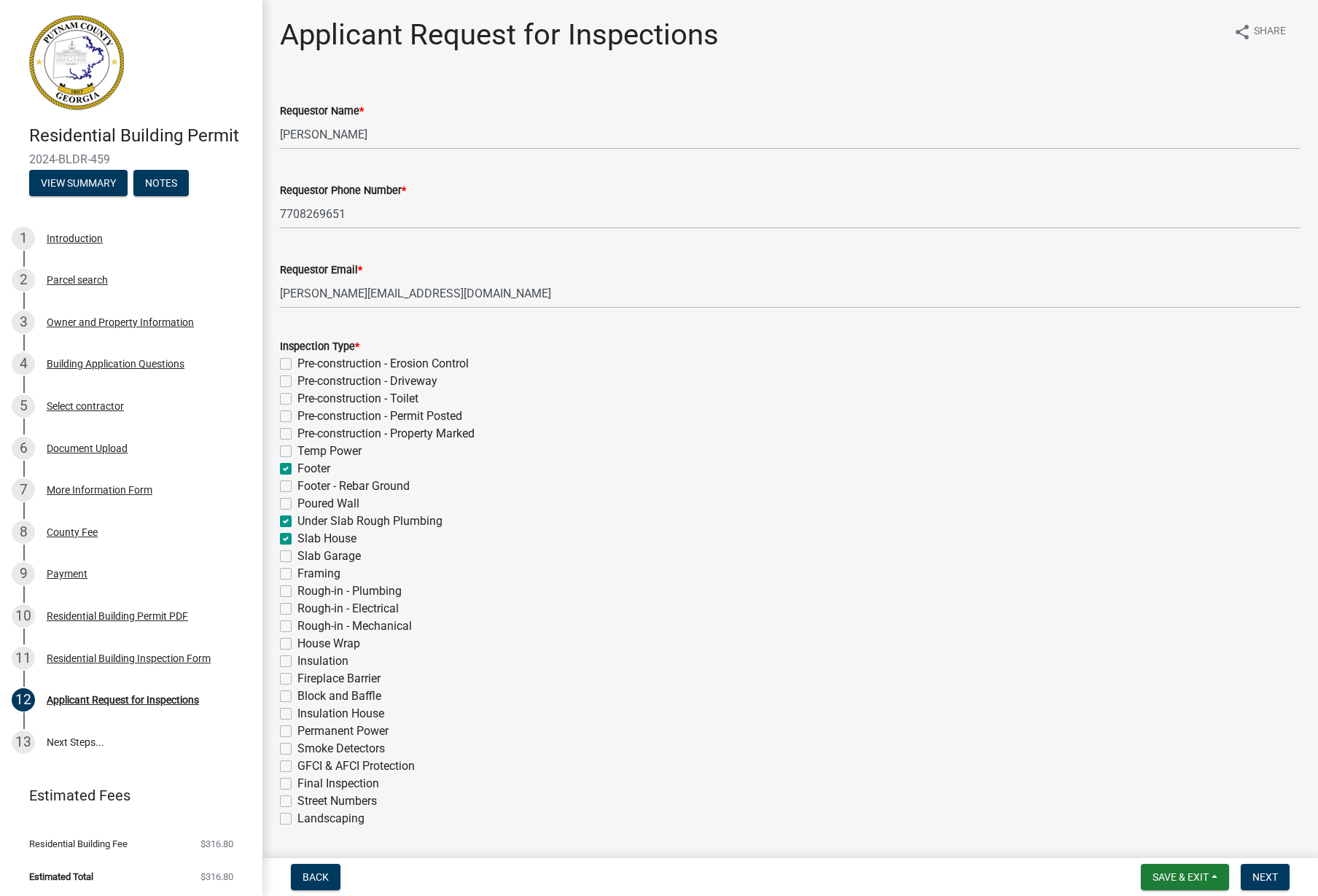
click at [298, 537] on input "Slab House" at bounding box center [302, 534] width 10 height 10
checkbox input "false"
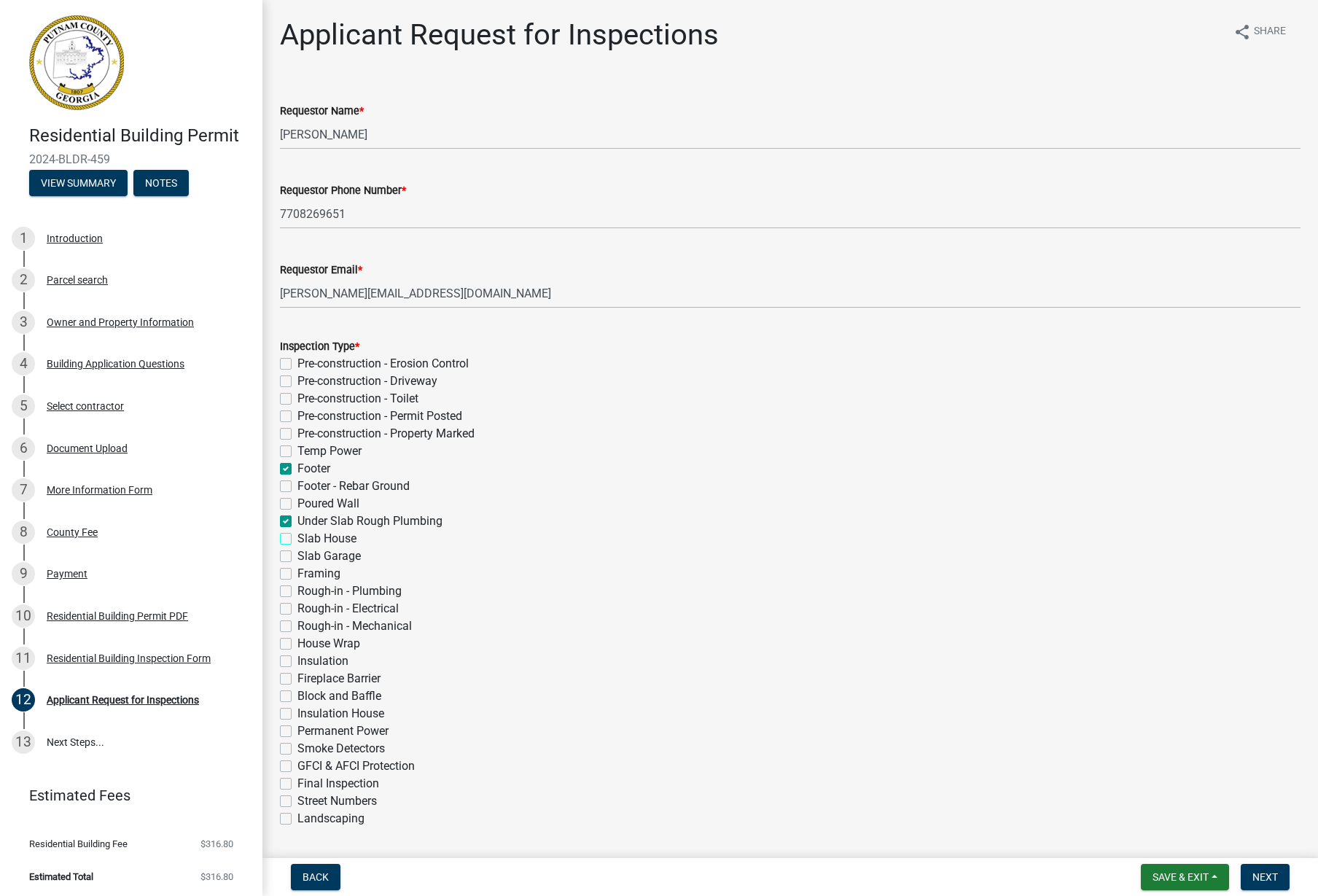
checkbox input "false"
checkbox input "true"
checkbox input "false"
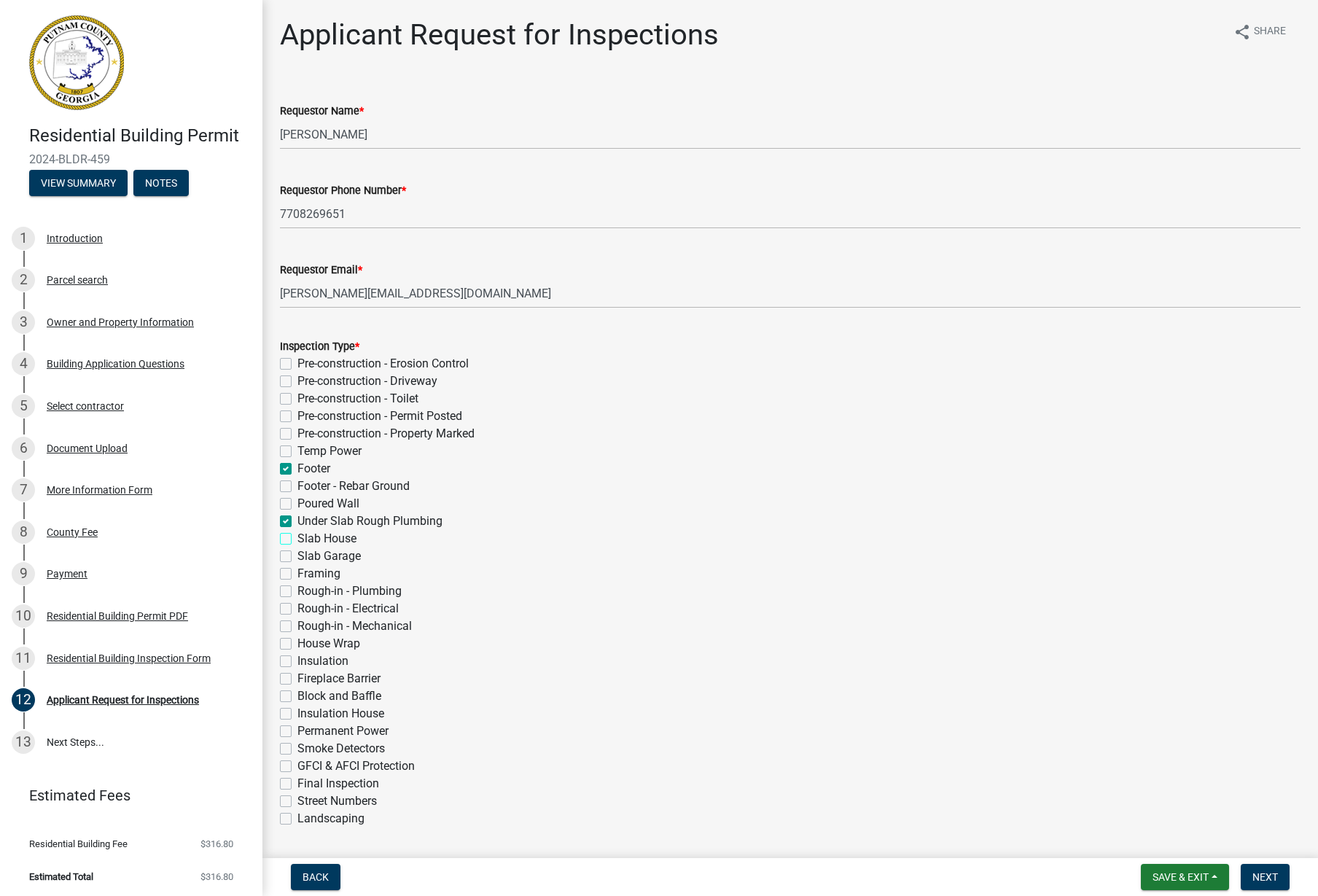
checkbox input "false"
checkbox input "true"
checkbox input "false"
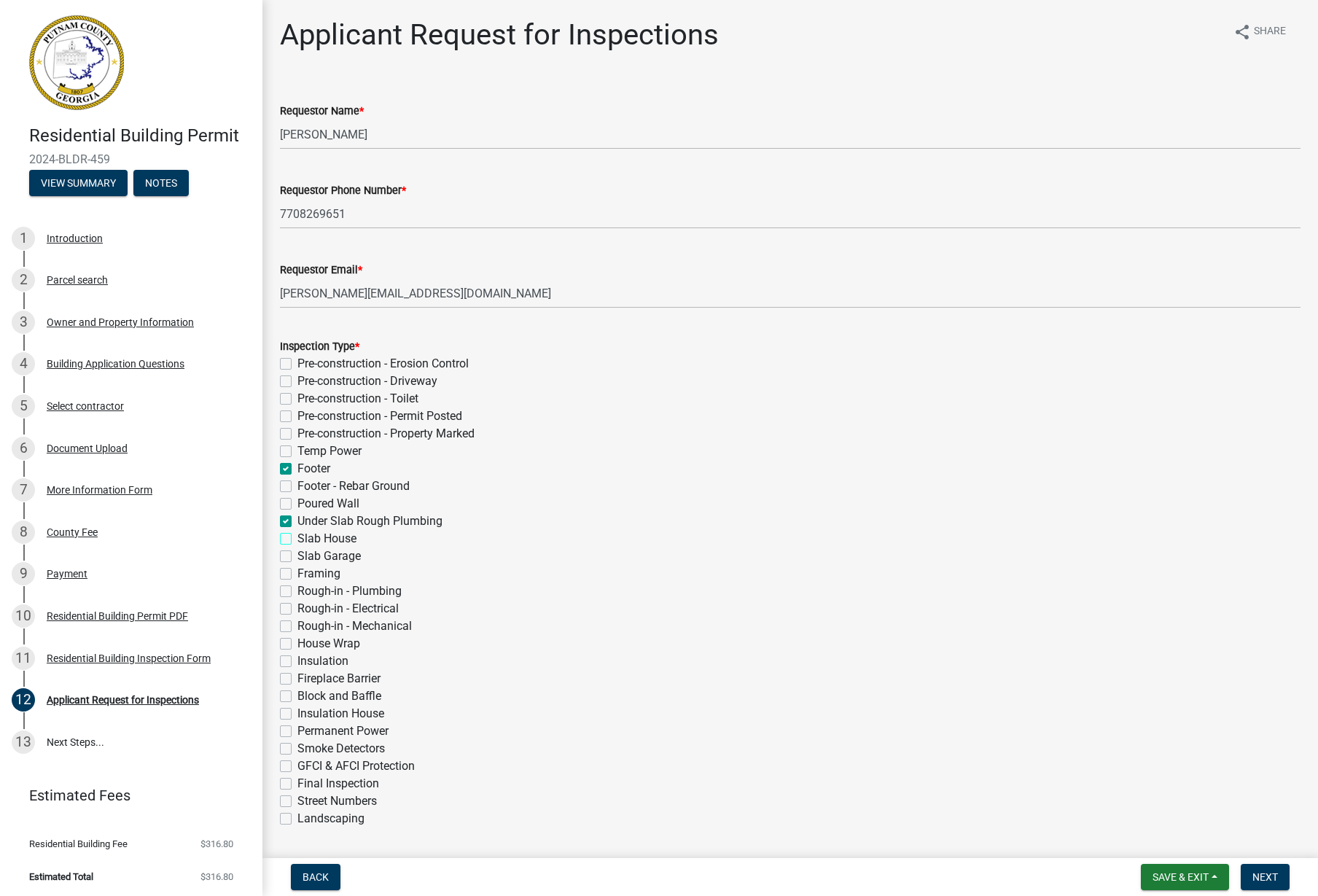
checkbox input "false"
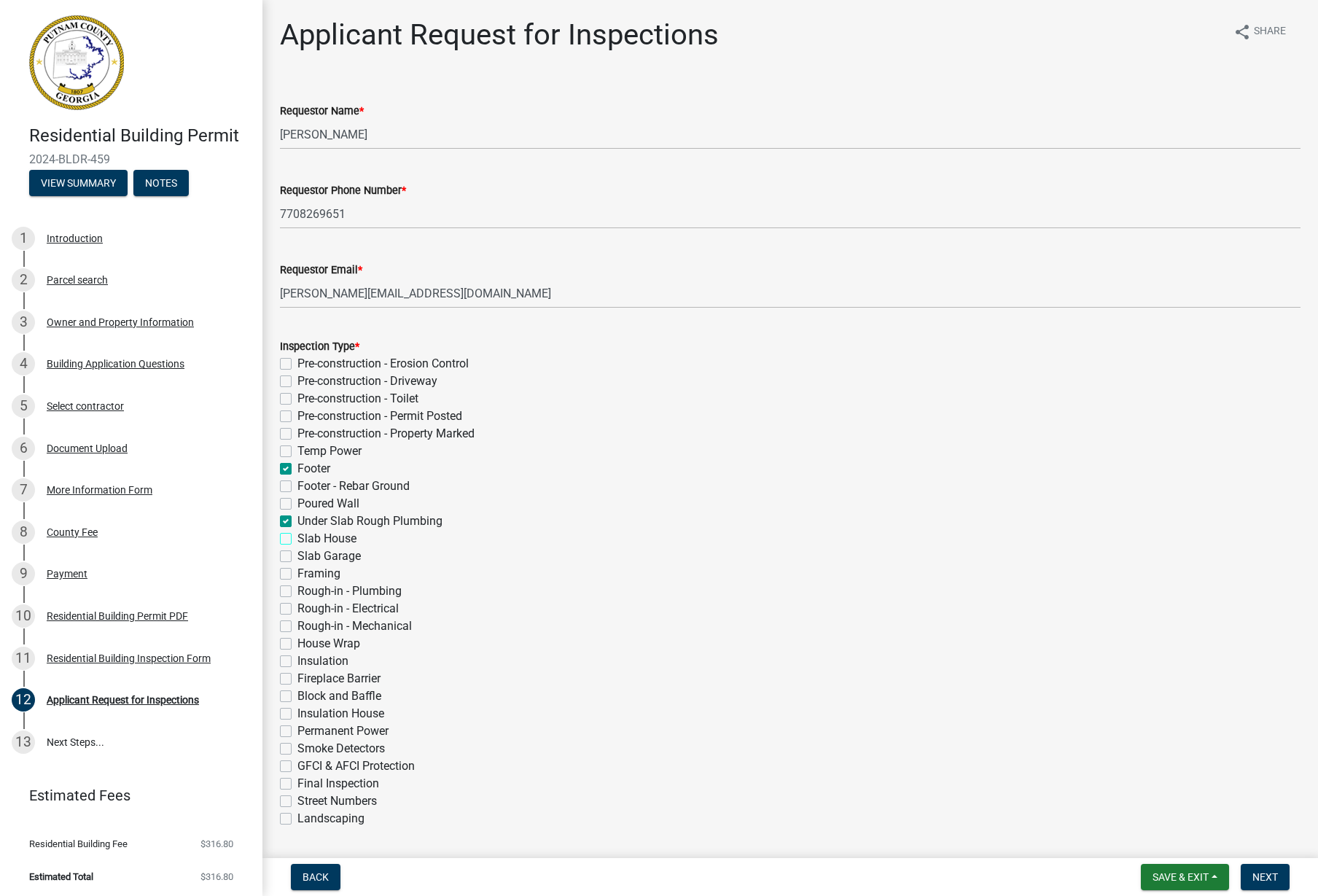
checkbox input "false"
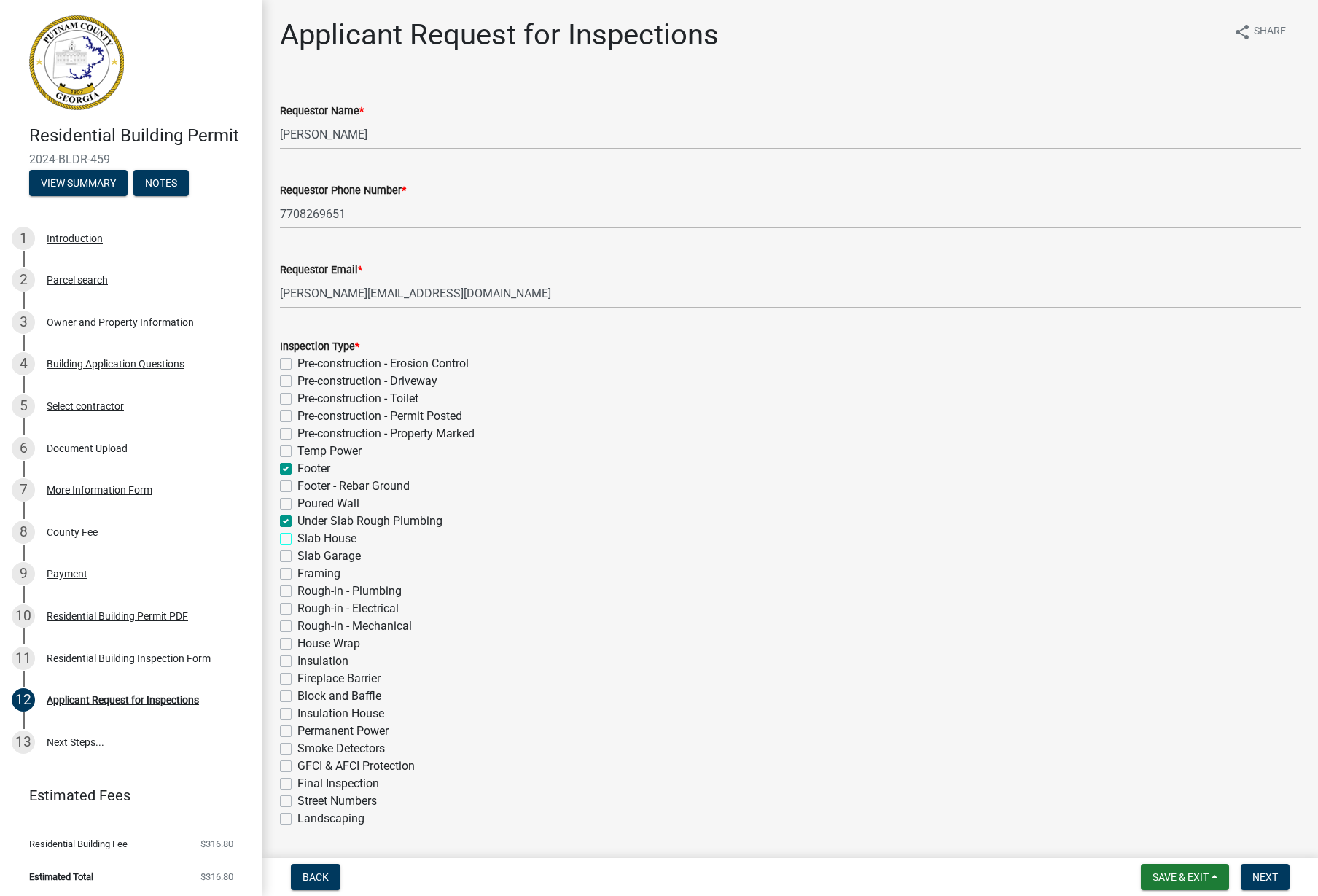
checkbox input "false"
click at [298, 524] on label "Under Slab Rough Plumbing" at bounding box center [370, 521] width 145 height 18
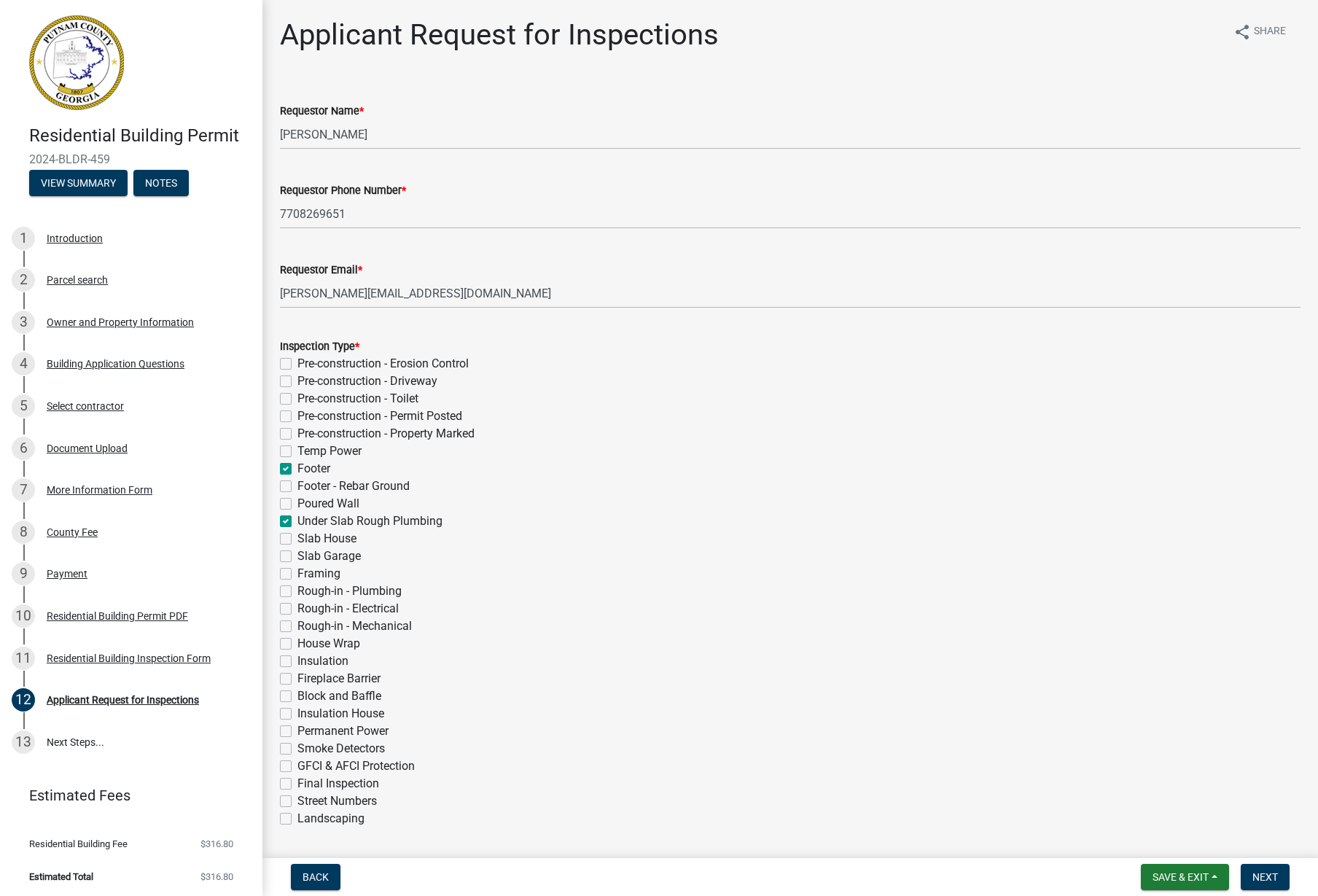
click at [298, 521] on input "Under Slab Rough Plumbing" at bounding box center [302, 517] width 10 height 10
checkbox input "false"
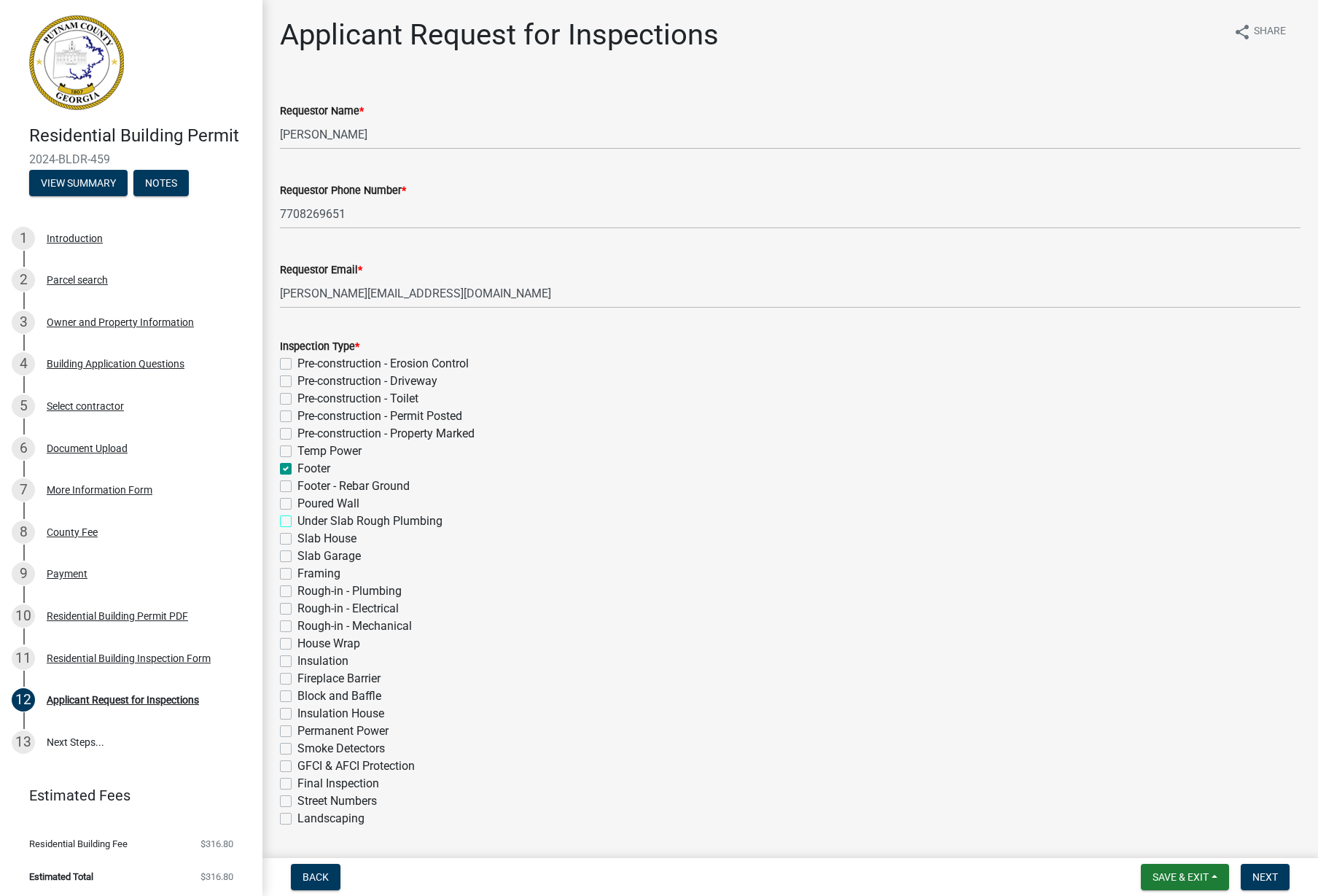
checkbox input "false"
checkbox input "true"
checkbox input "false"
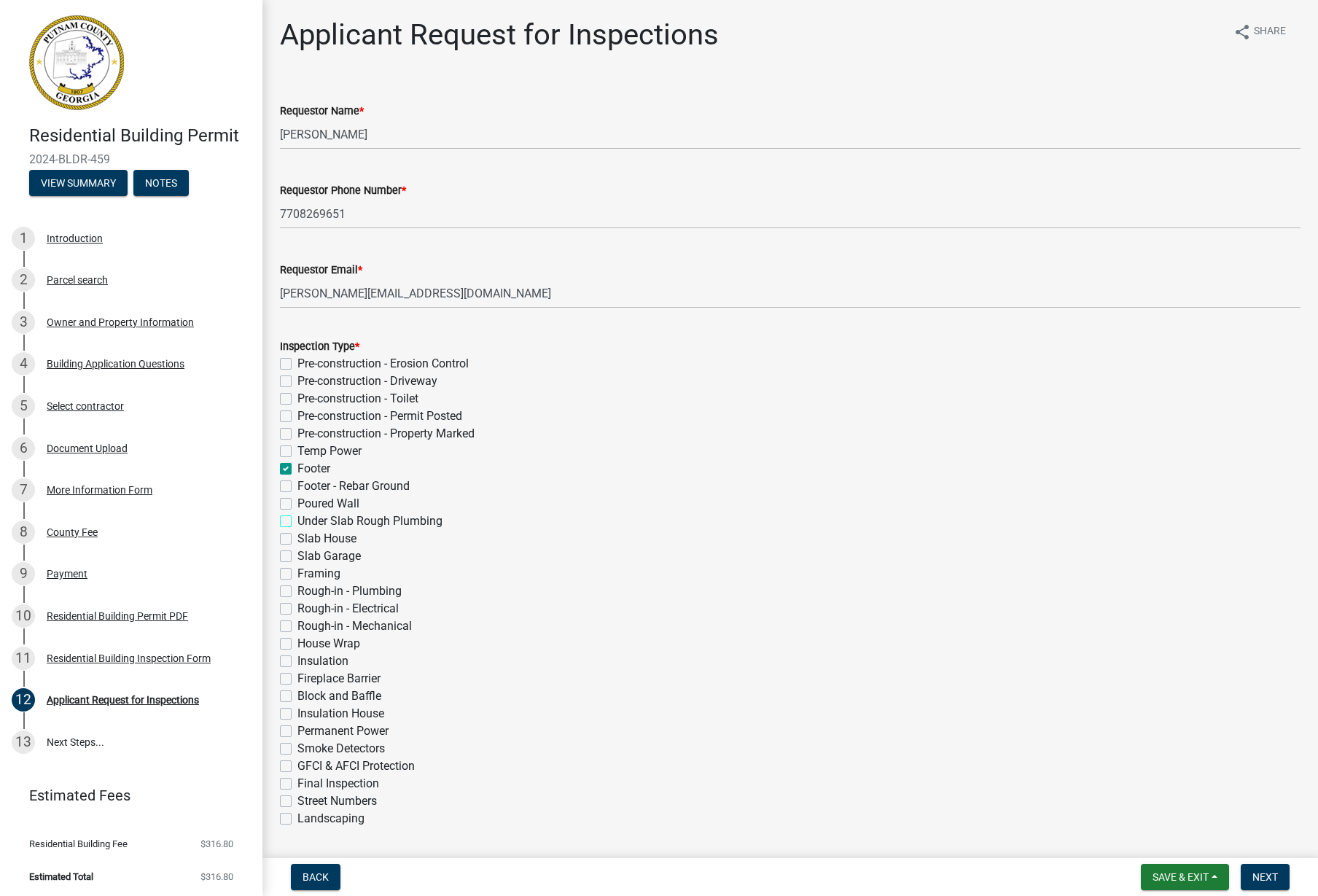
checkbox input "false"
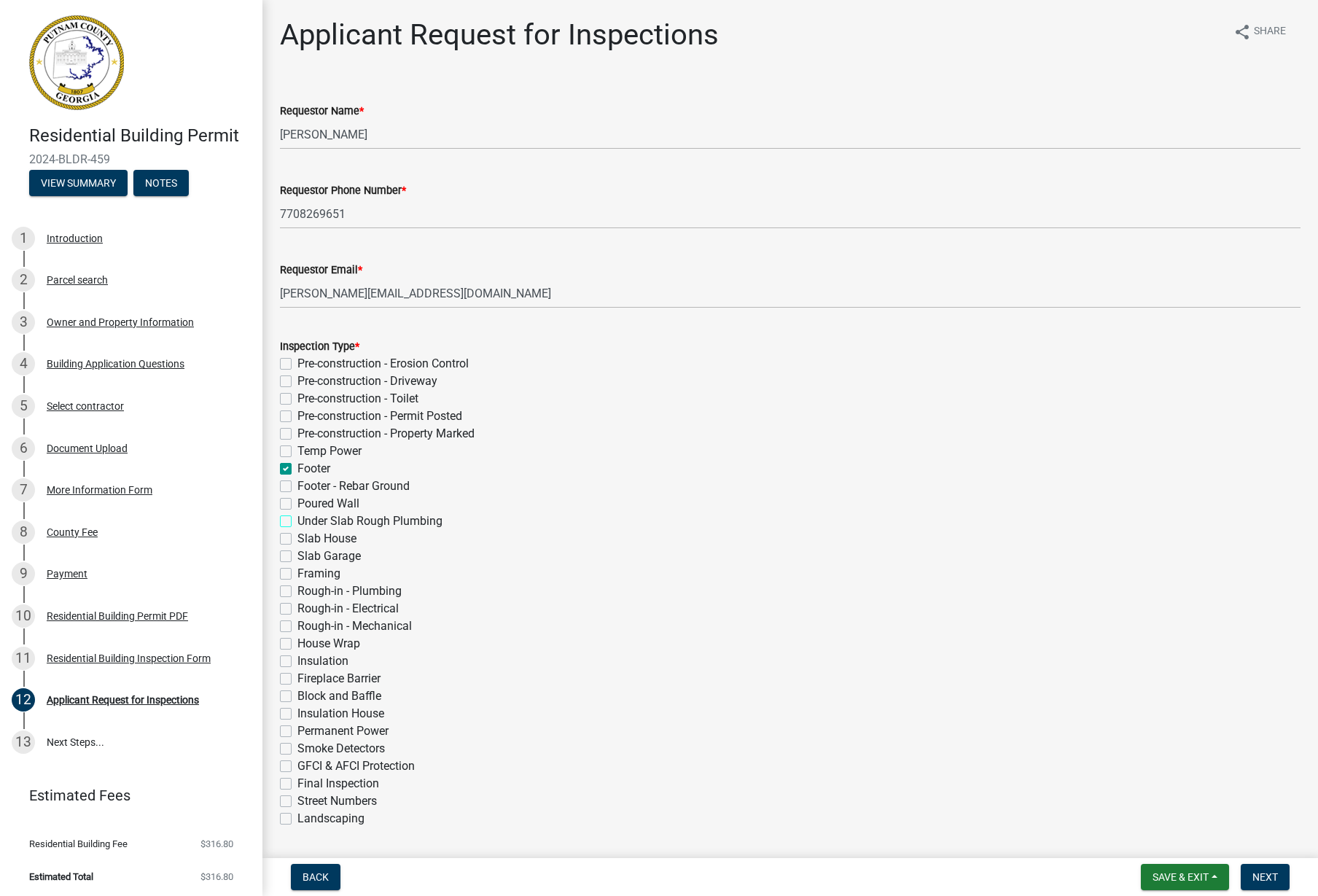
checkbox input "false"
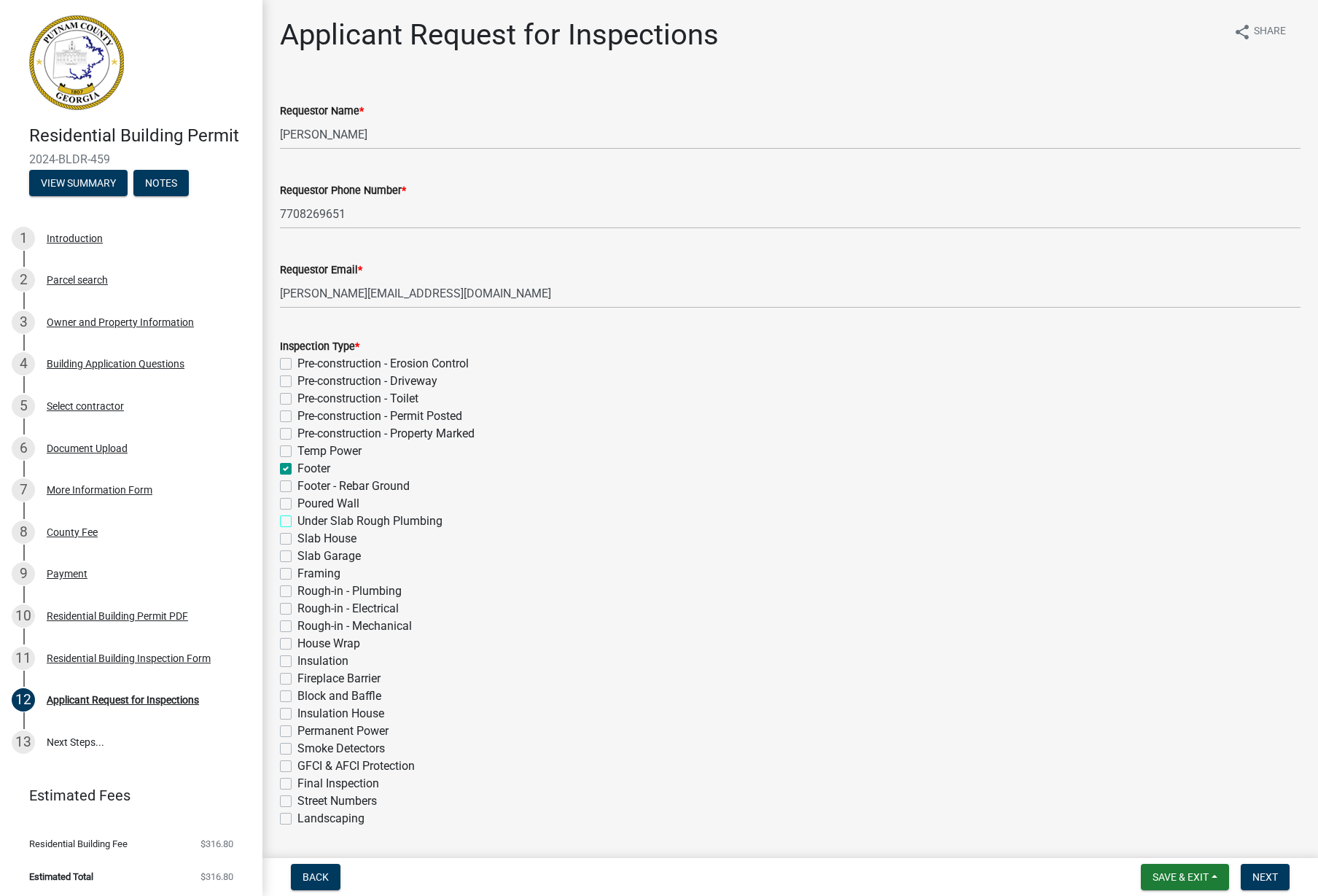
checkbox input "false"
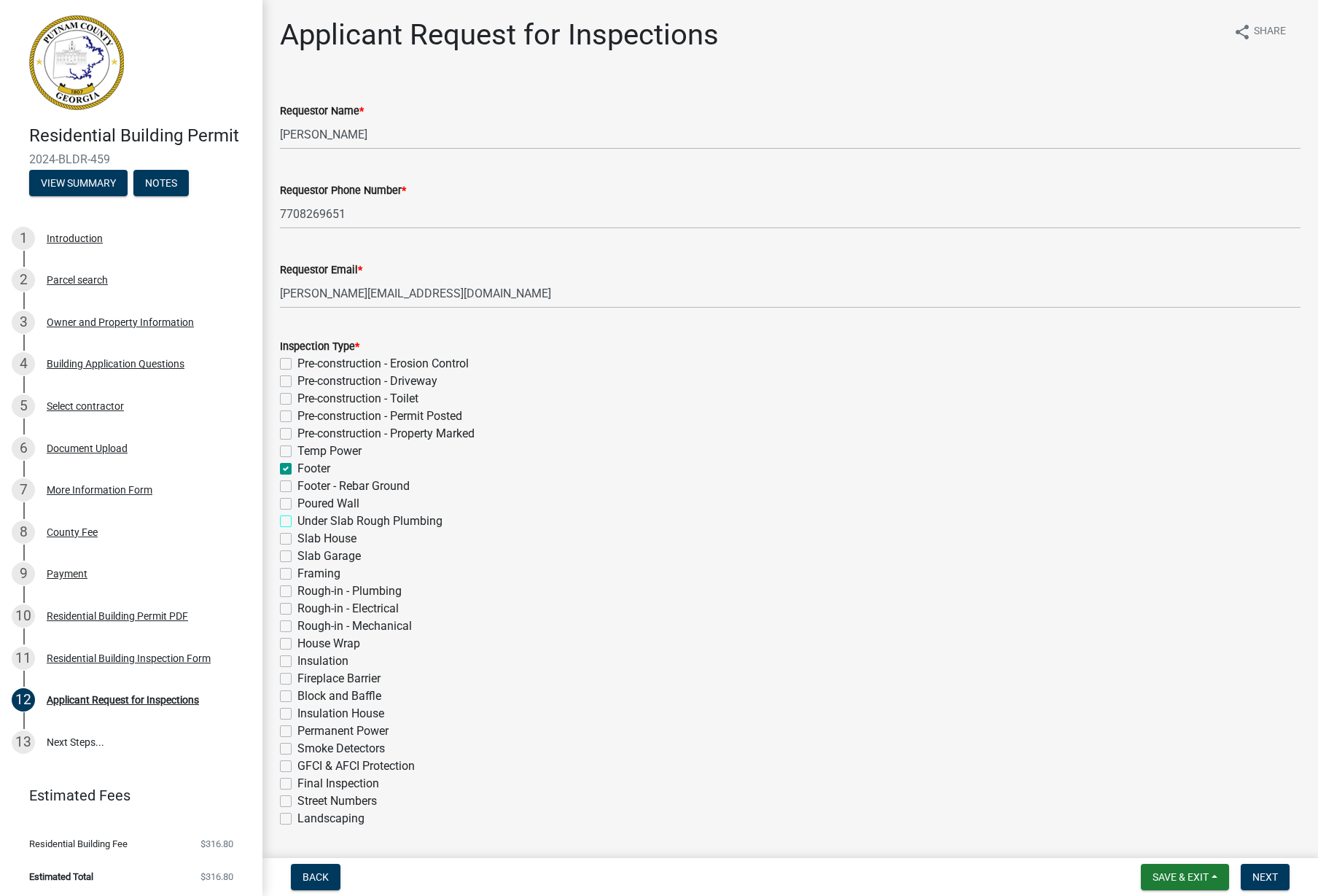
checkbox input "false"
click at [298, 537] on label "Slab House" at bounding box center [327, 538] width 59 height 18
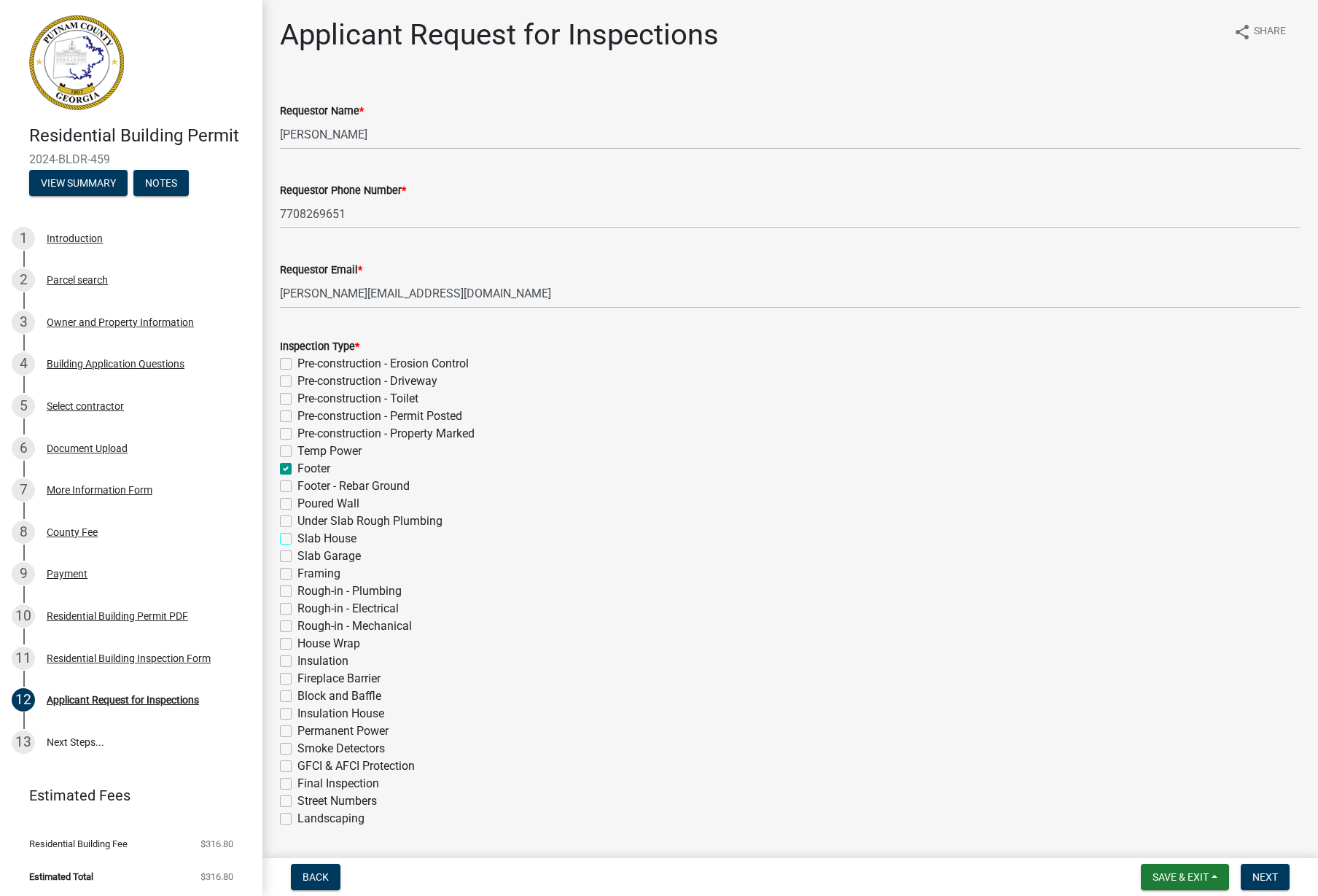
click at [298, 537] on input "Slab House" at bounding box center [302, 534] width 10 height 10
checkbox input "true"
checkbox input "false"
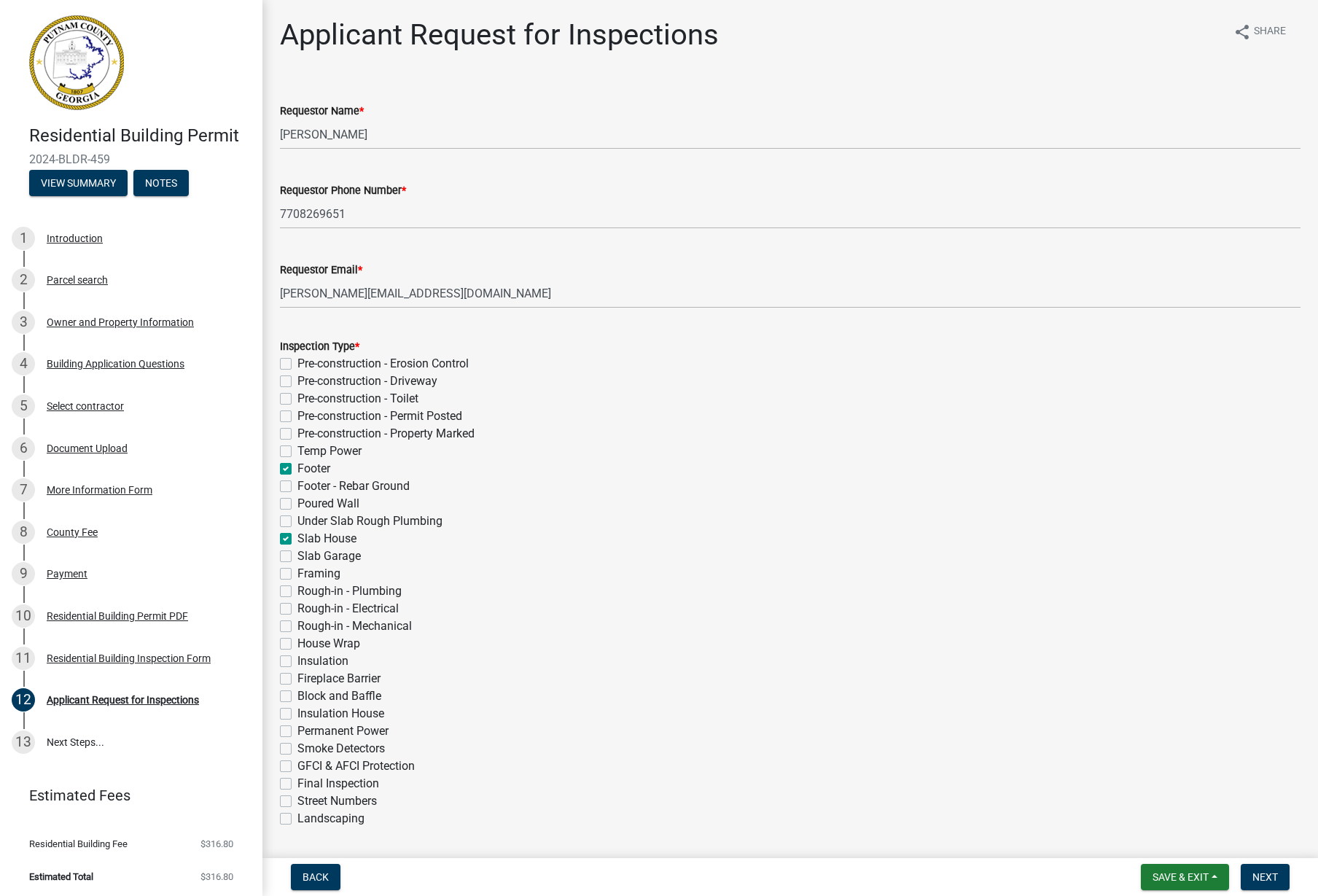
checkbox input "false"
checkbox input "true"
checkbox input "false"
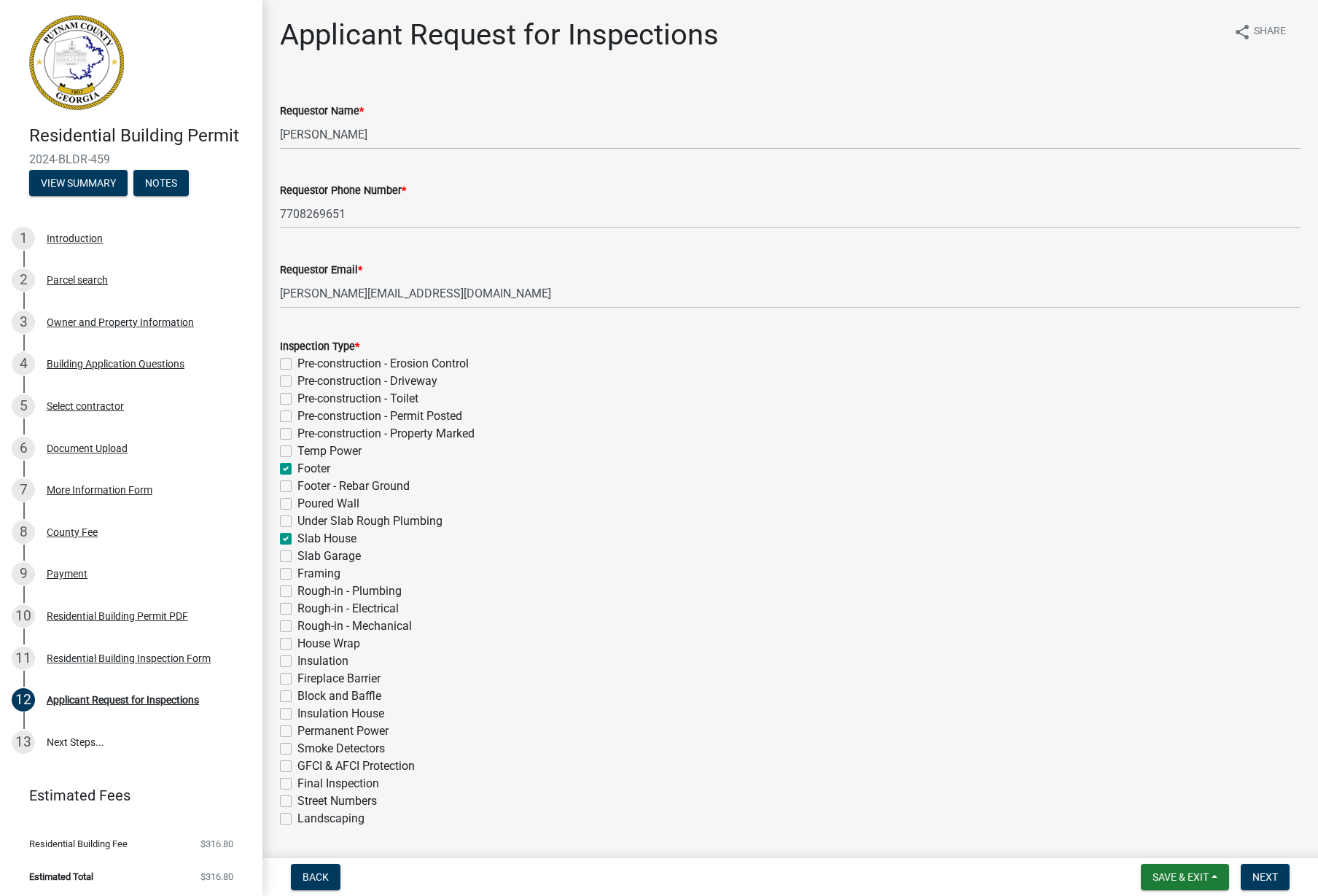
checkbox input "false"
checkbox input "true"
checkbox input "false"
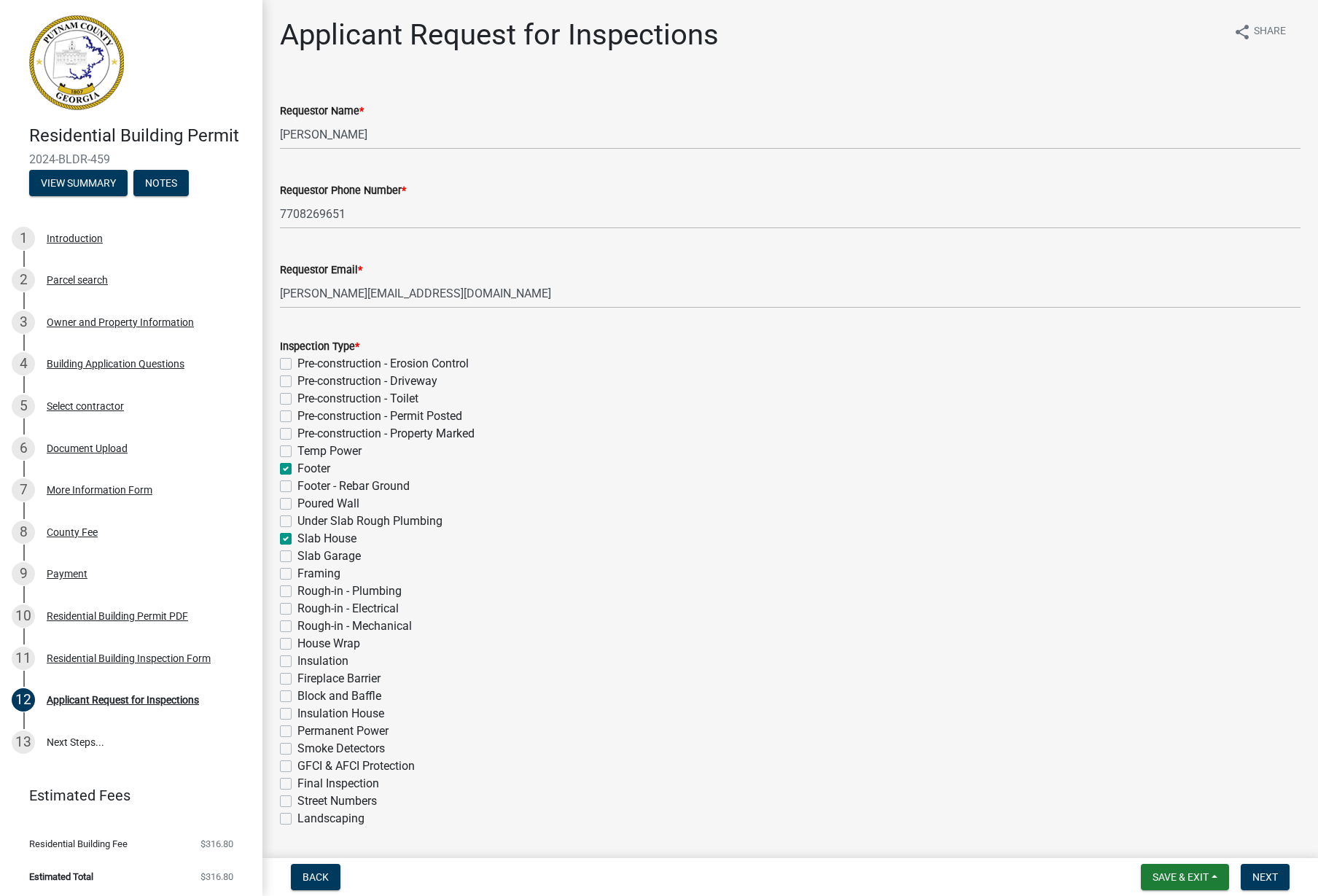
checkbox input "false"
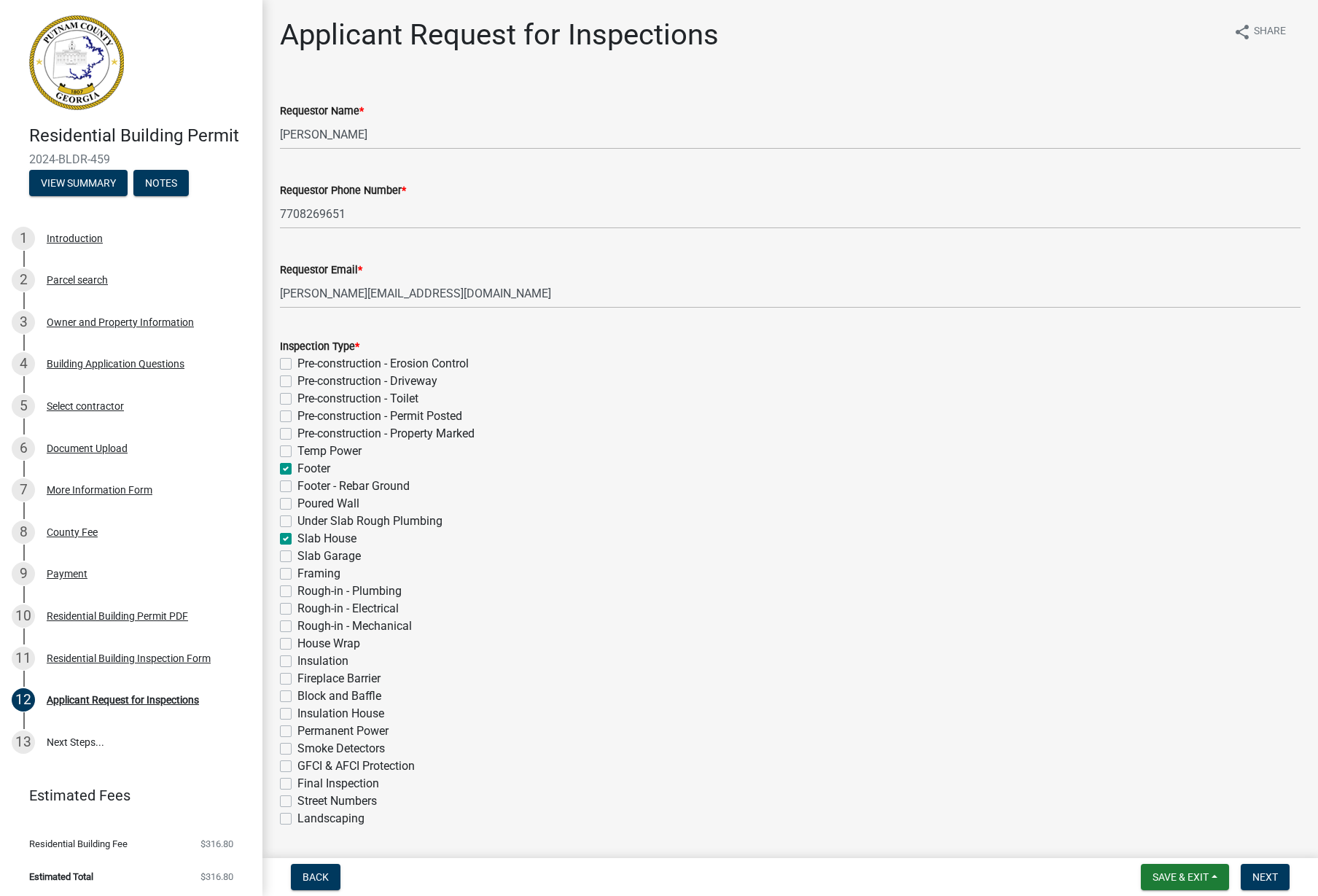
checkbox input "false"
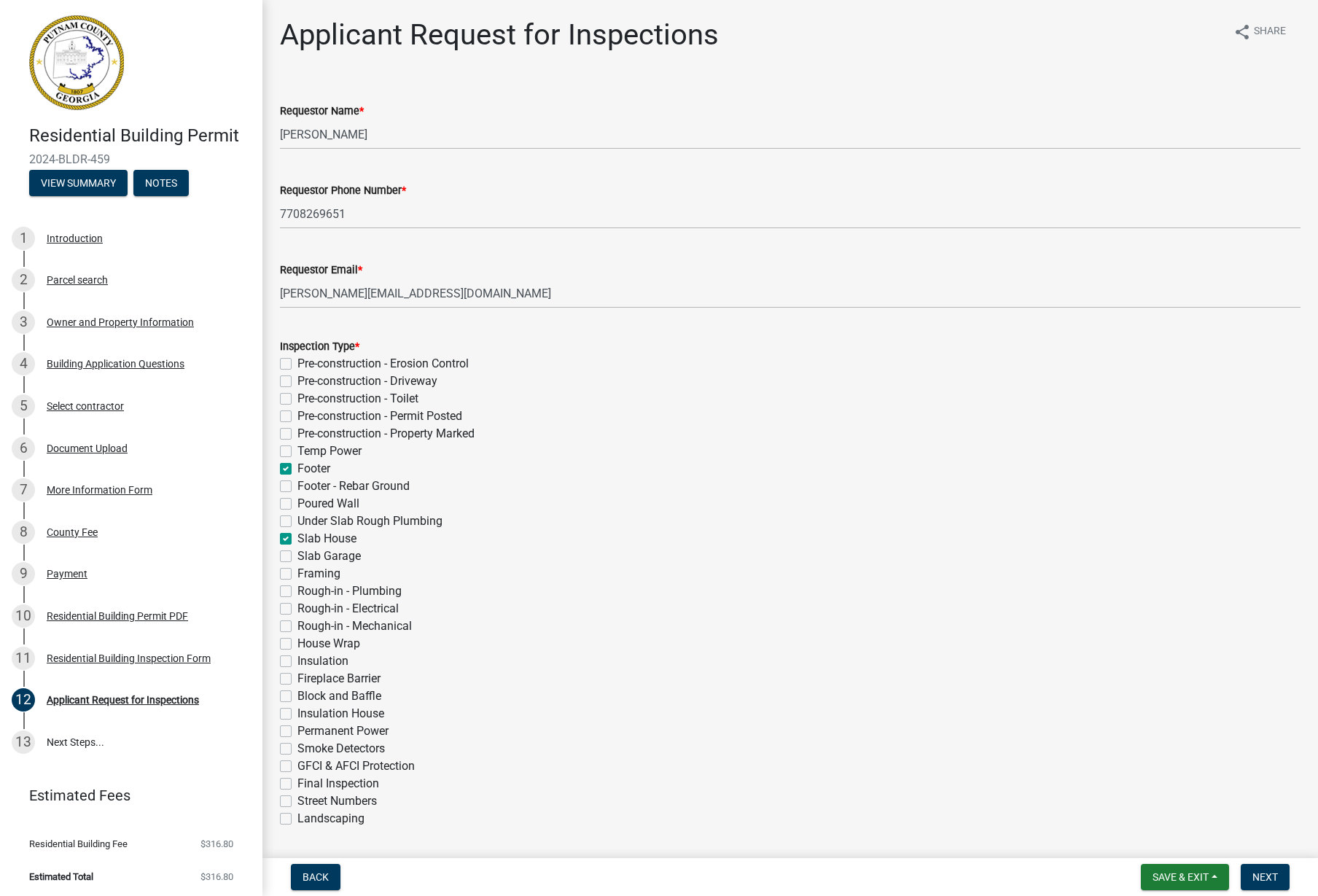
checkbox input "false"
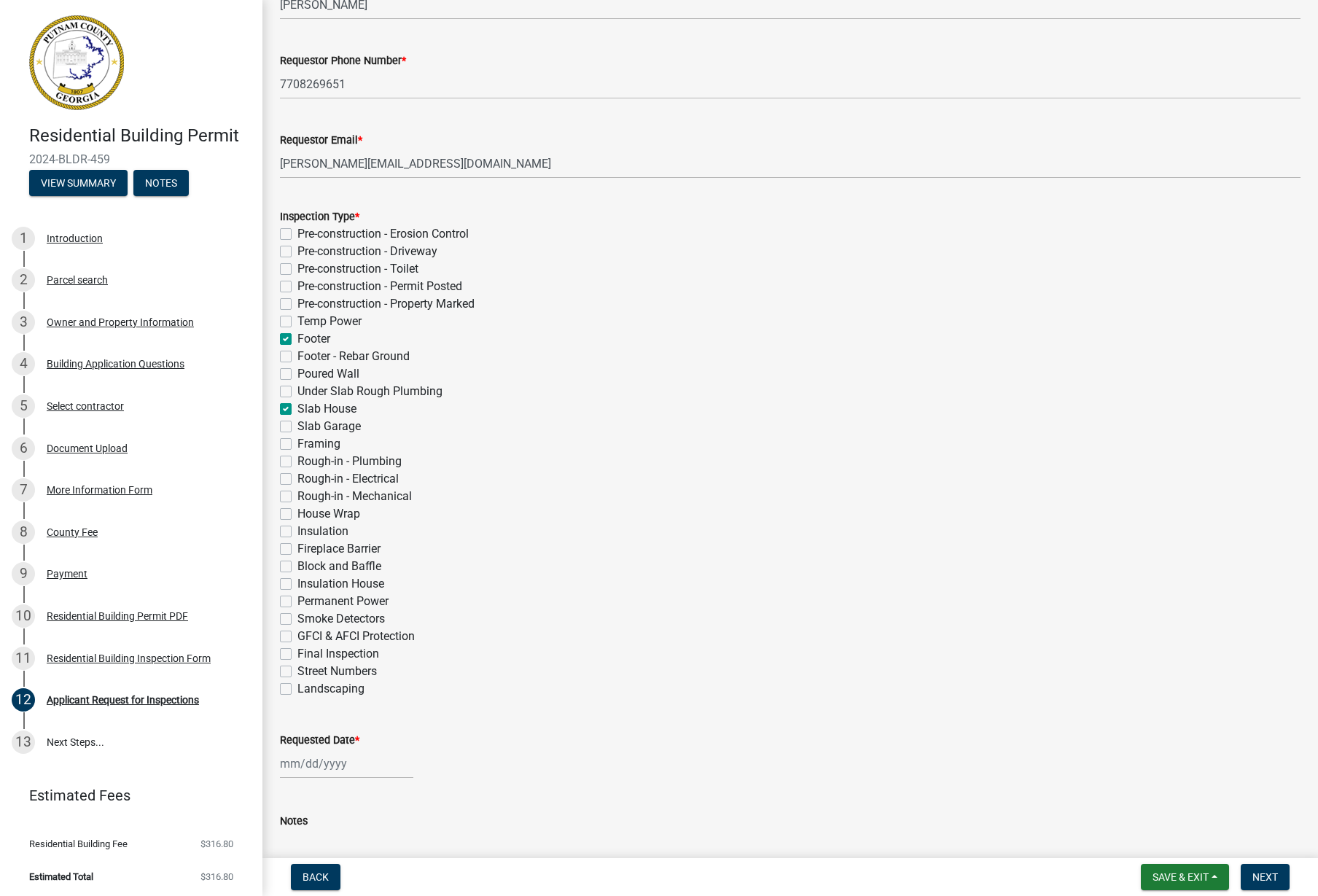
scroll to position [146, 0]
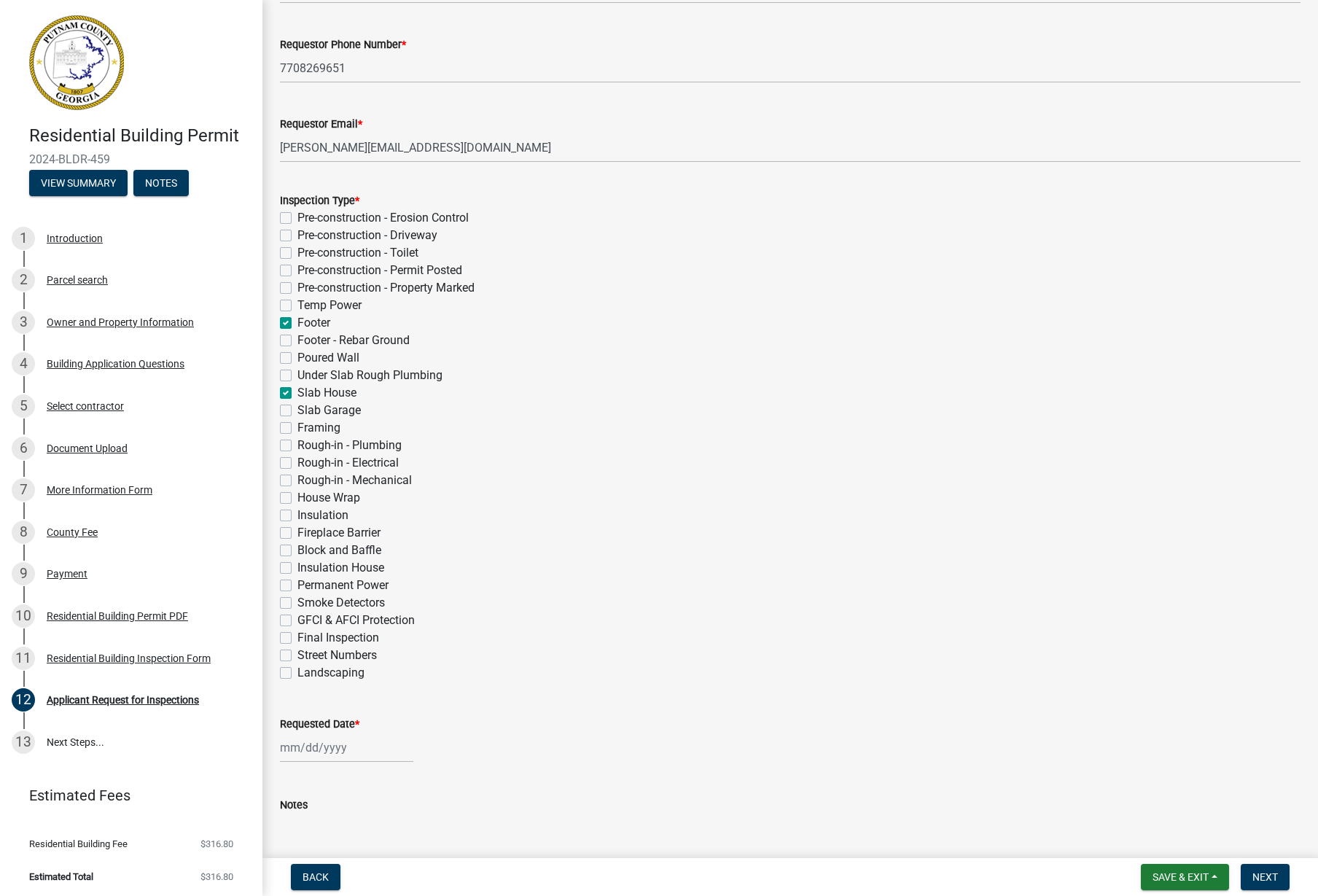
select select "9"
select select "2025"
click at [333, 744] on div "Jan Feb Mar Apr May Jun Jul Aug Sep Oct Nov Dec 1525 1526 1527 1528 1529 1530 1…" at bounding box center [347, 747] width 133 height 30
click at [339, 643] on div "17" at bounding box center [341, 646] width 23 height 23
type input "09/17/2025"
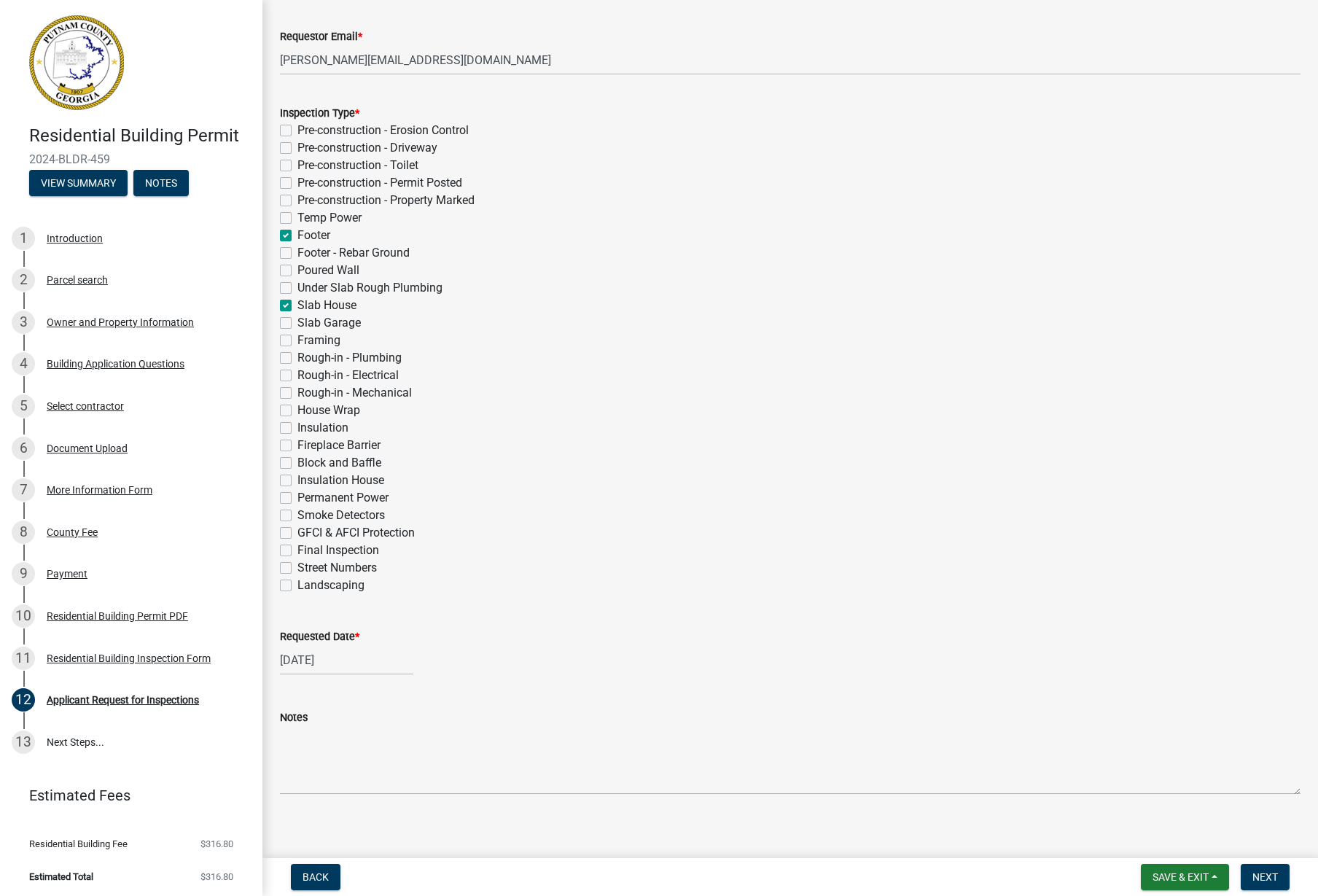
scroll to position [244, 0]
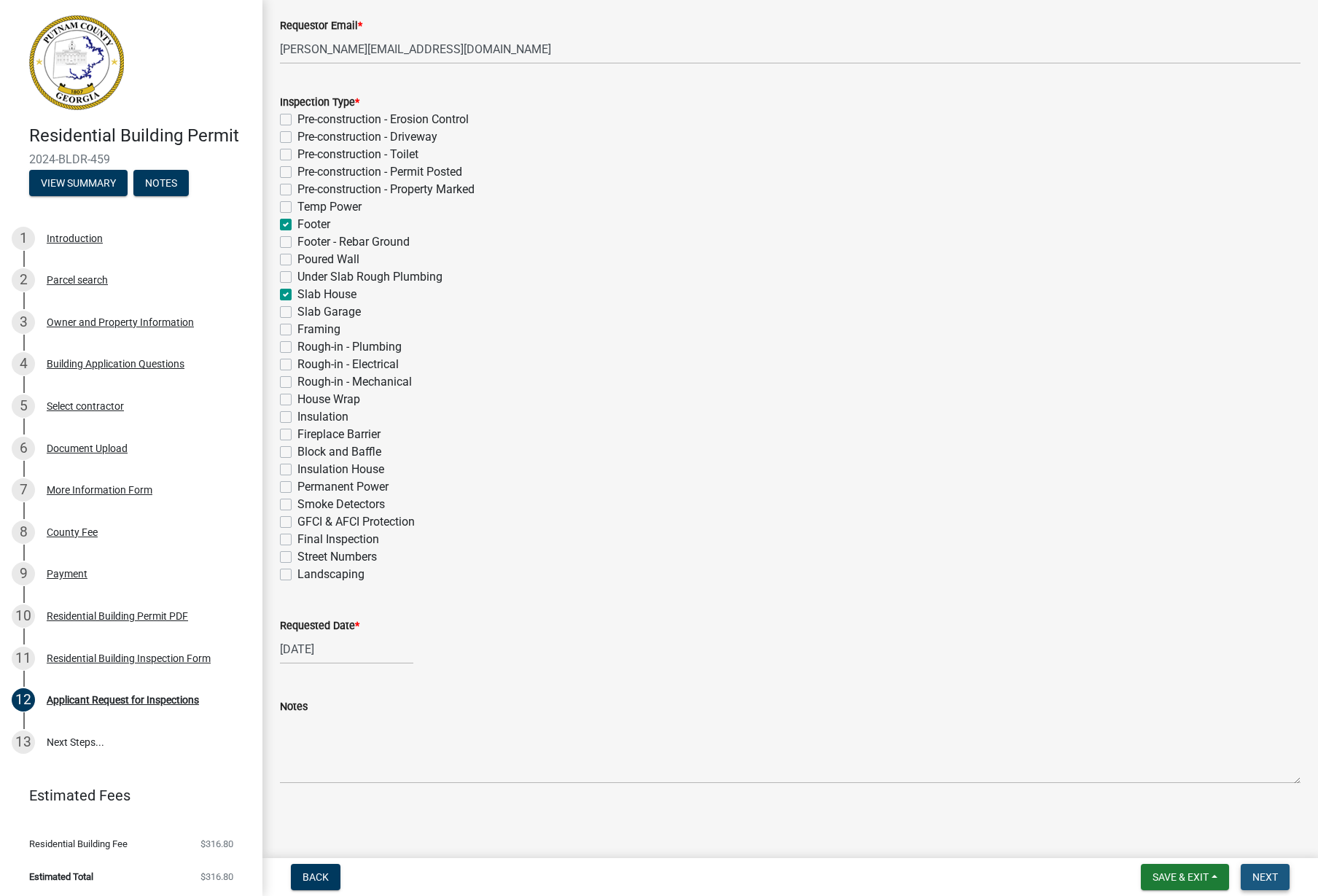
click at [1258, 871] on span "Next" at bounding box center [1265, 877] width 26 height 12
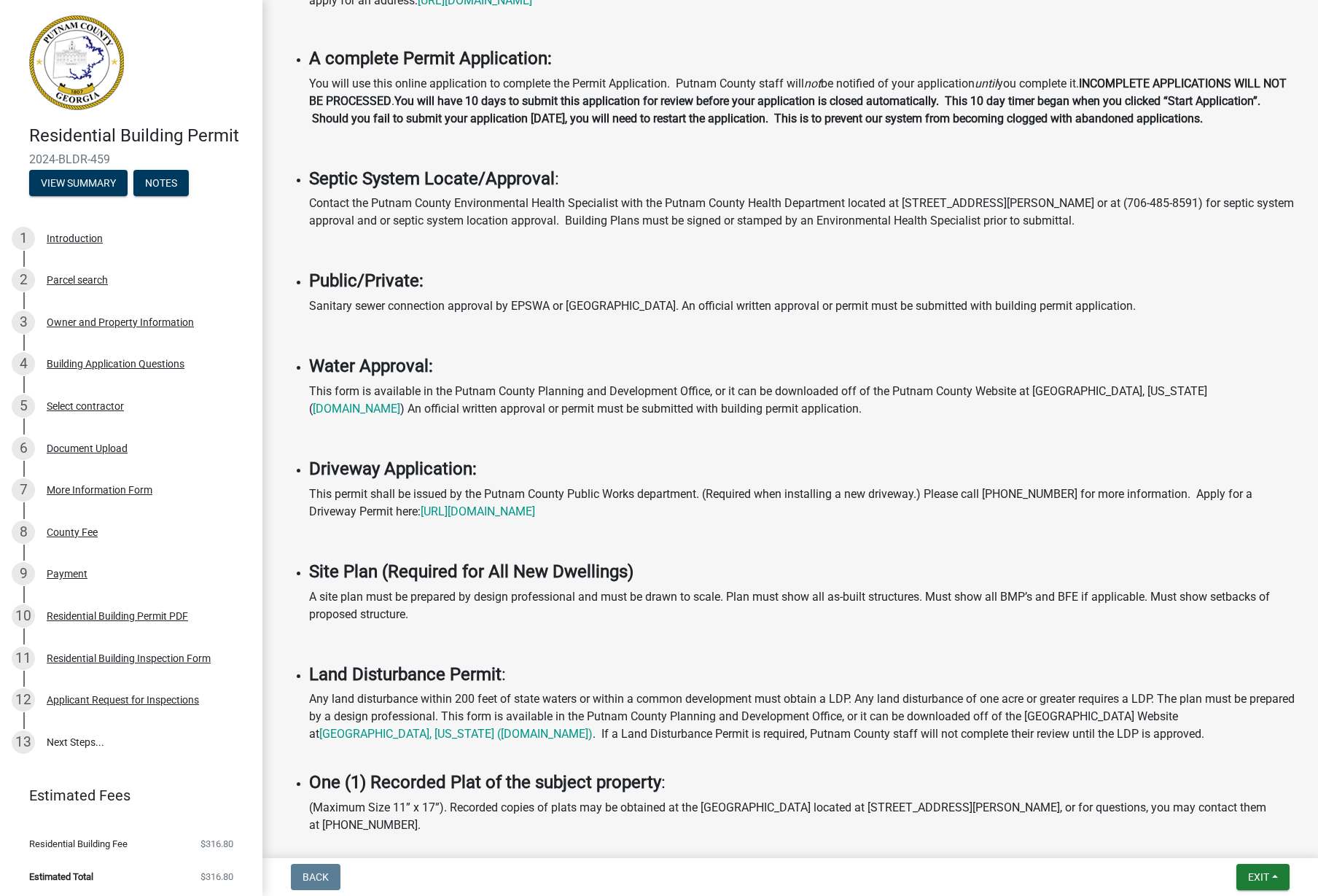
scroll to position [0, 0]
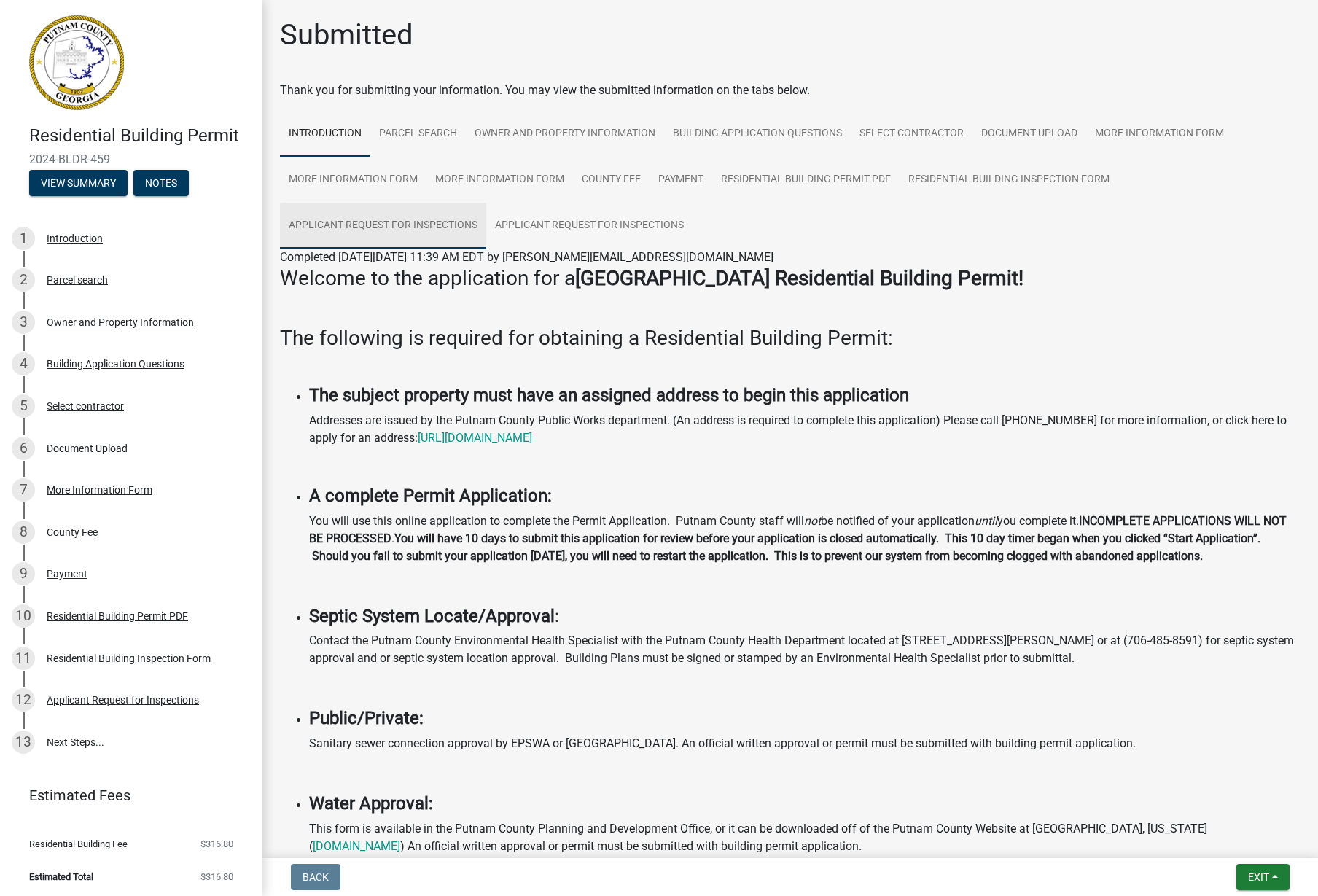
click at [429, 233] on link "Applicant Request for Inspections" at bounding box center [383, 226] width 206 height 47
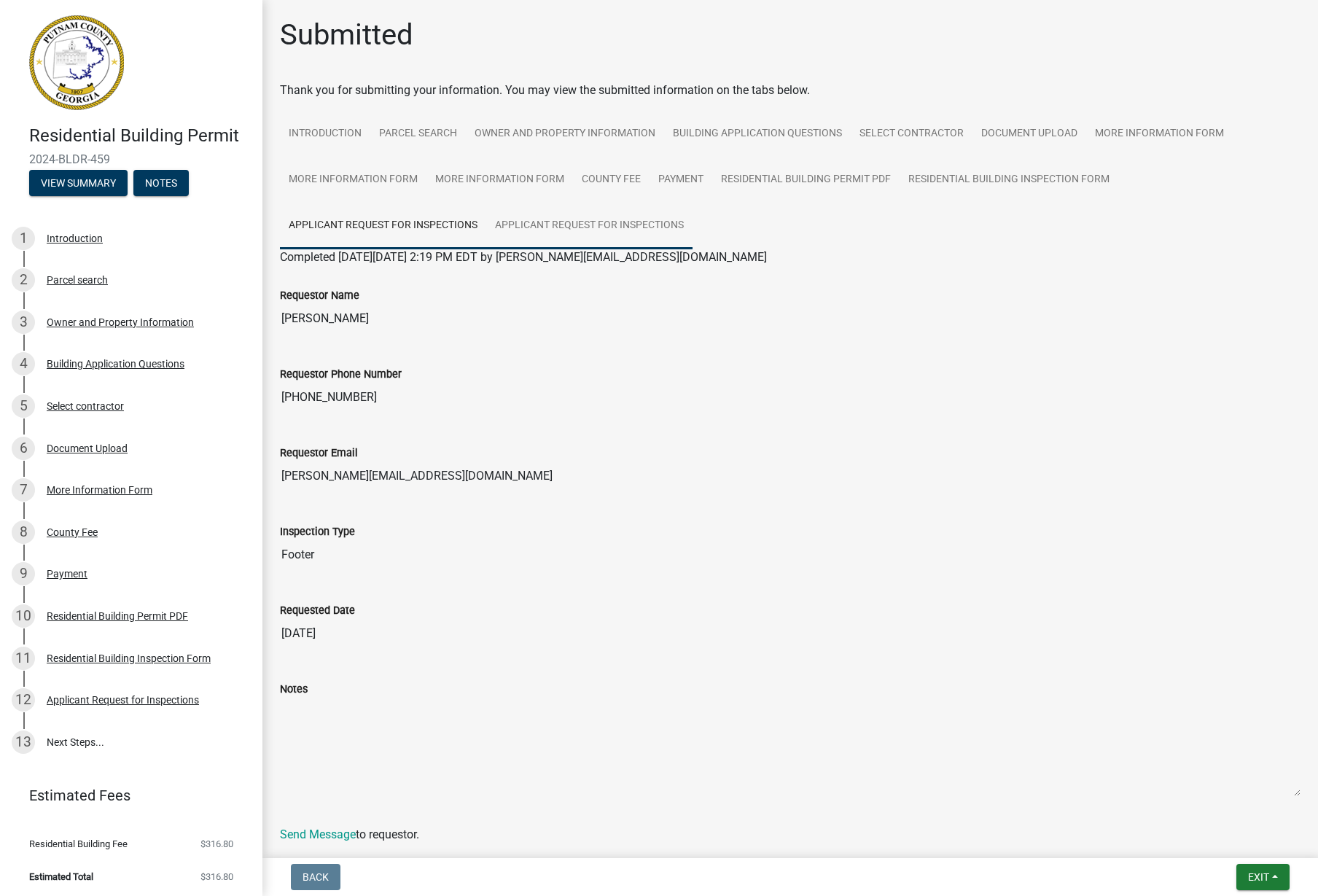
click at [545, 233] on link "Applicant Request for Inspections" at bounding box center [589, 226] width 206 height 47
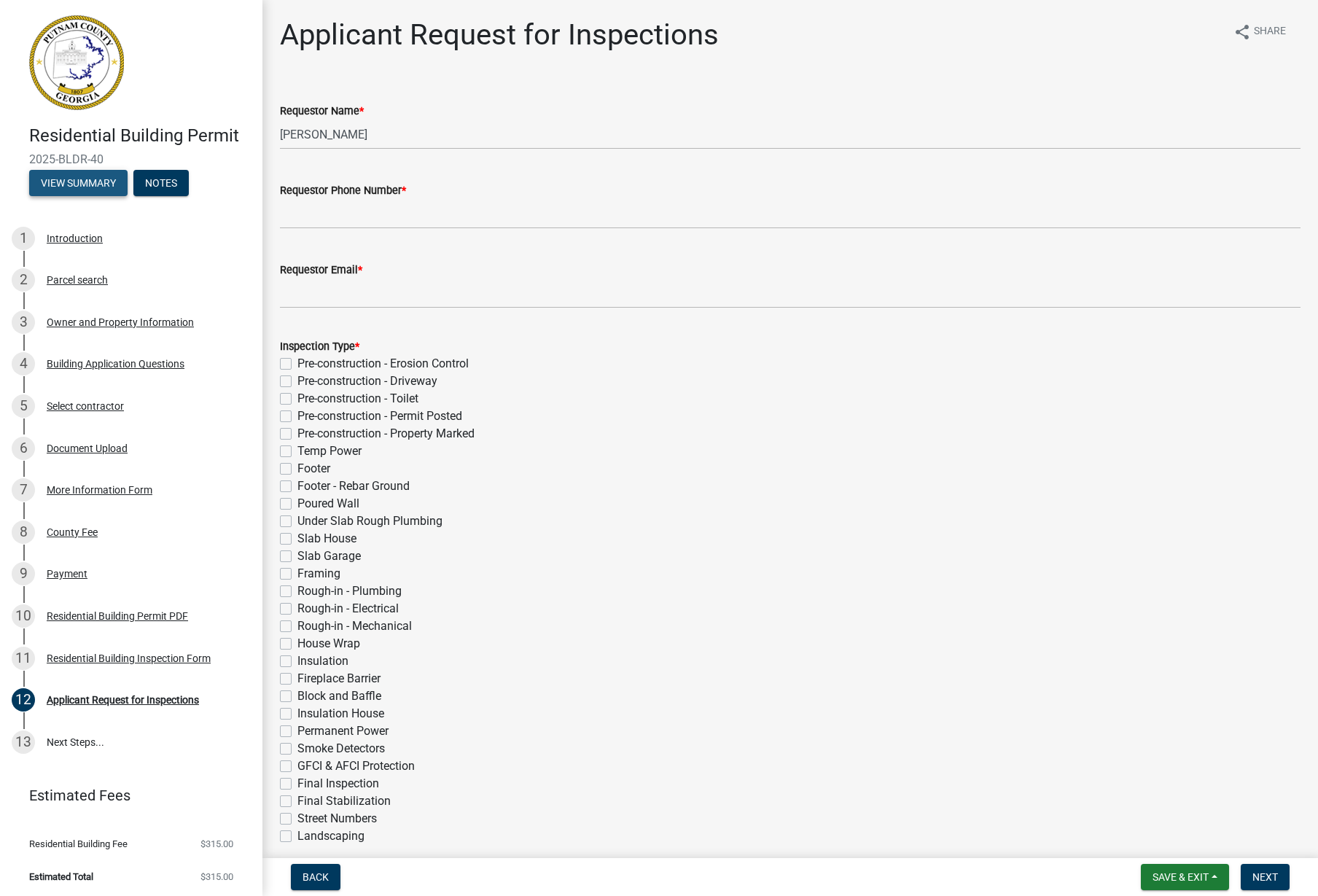
click at [95, 183] on button "View Summary" at bounding box center [78, 183] width 99 height 26
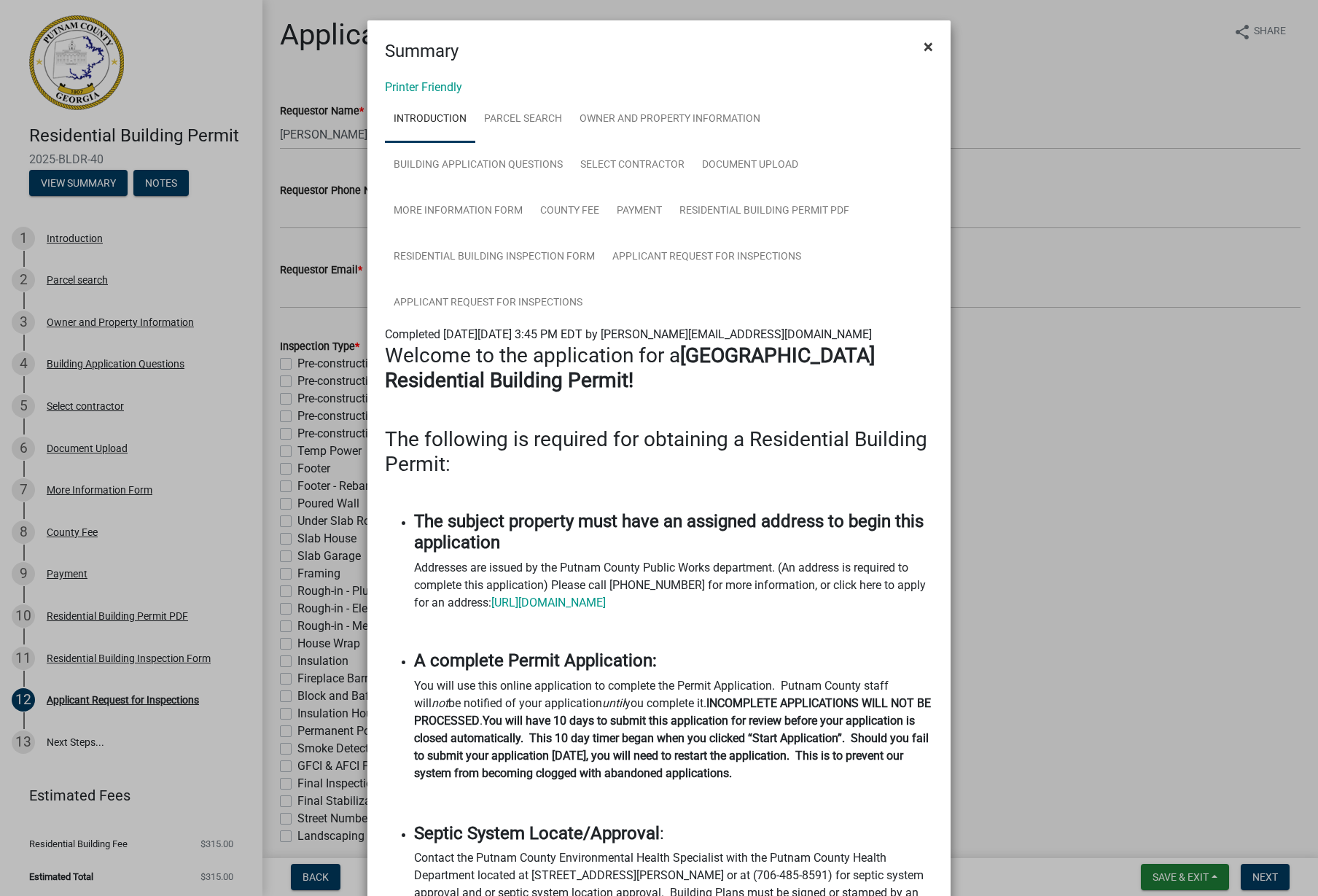
click at [923, 51] on span "×" at bounding box center [928, 46] width 10 height 20
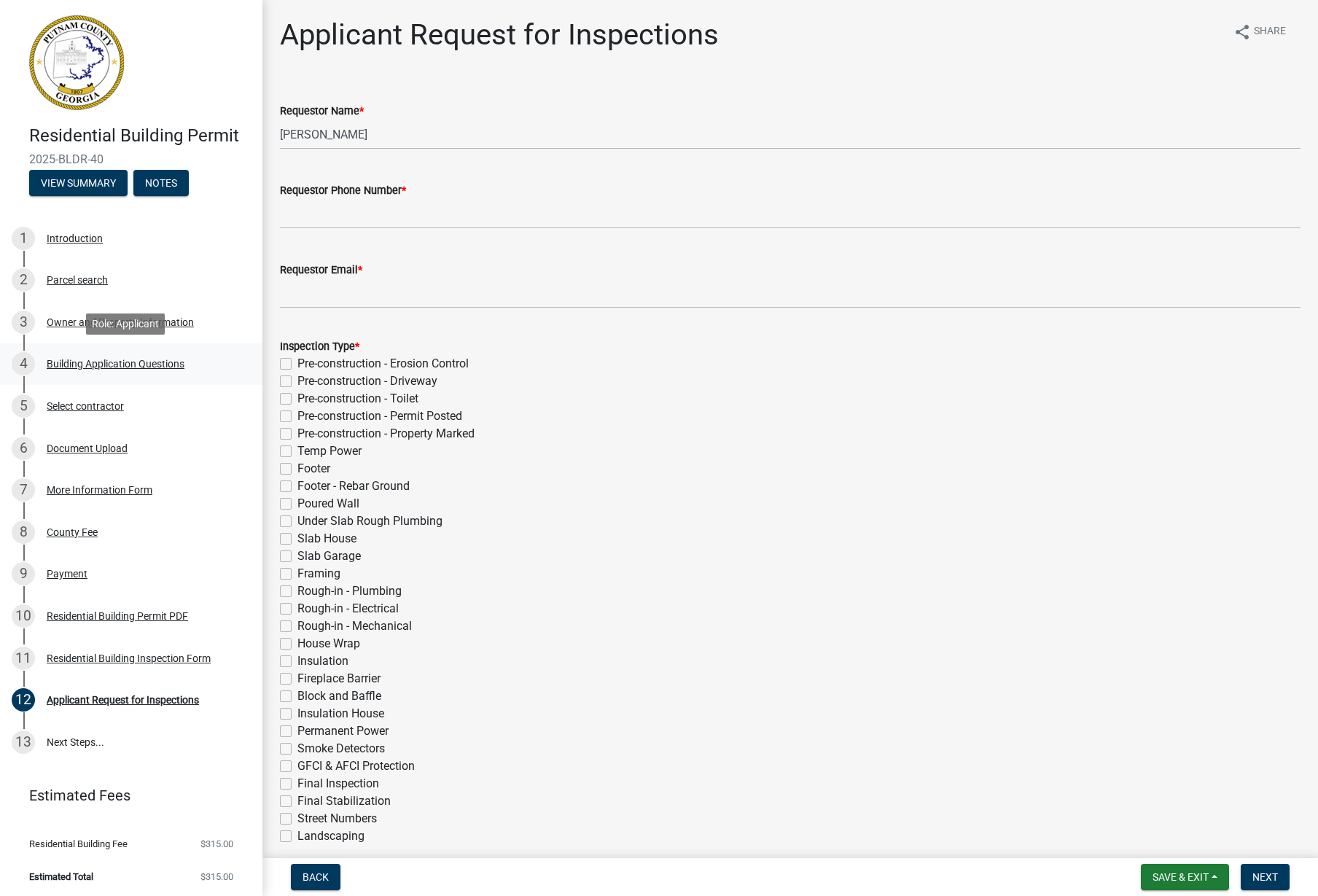
click at [96, 365] on div "Building Application Questions" at bounding box center [116, 363] width 138 height 10
